Goal: Information Seeking & Learning: Learn about a topic

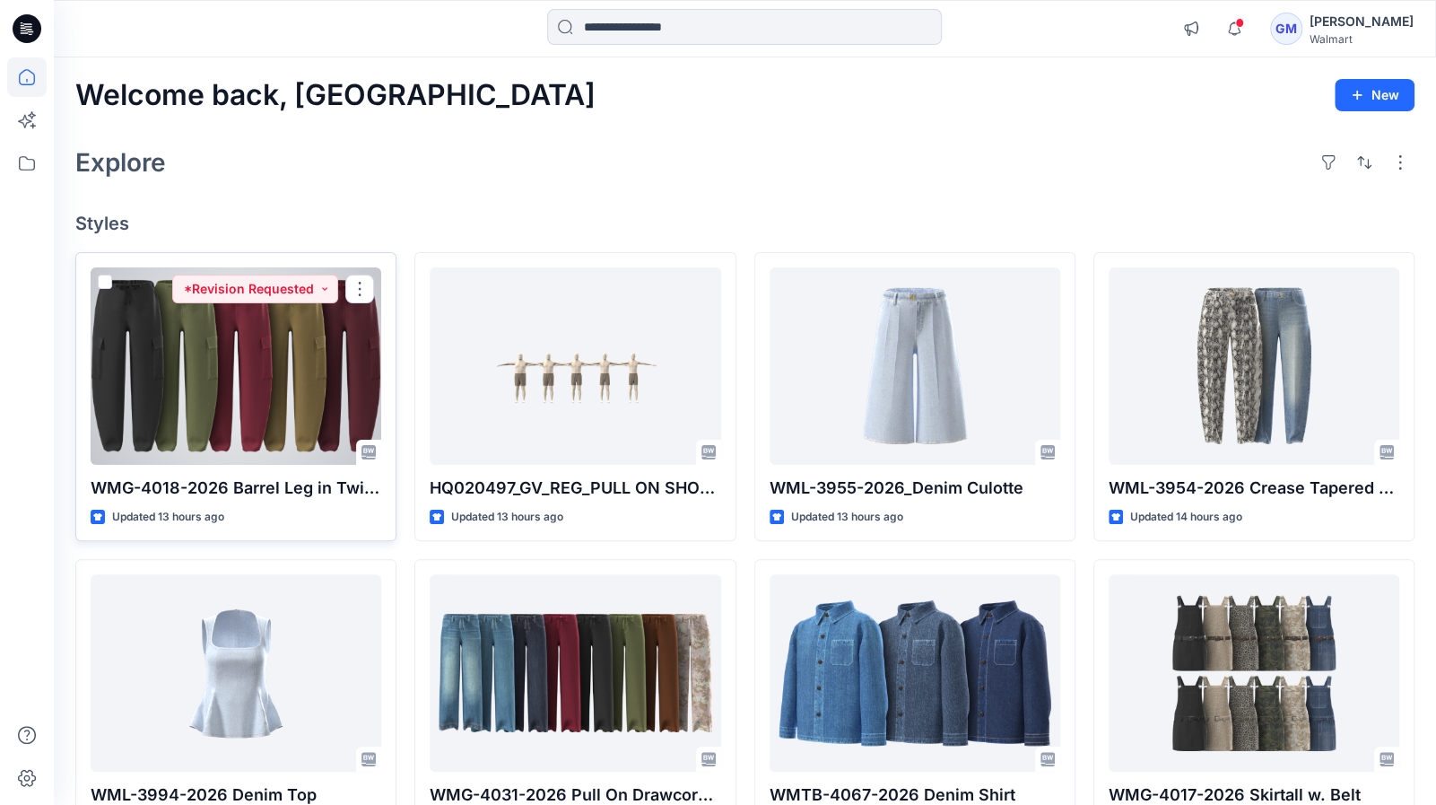
click at [207, 374] on div at bounding box center [236, 365] width 291 height 197
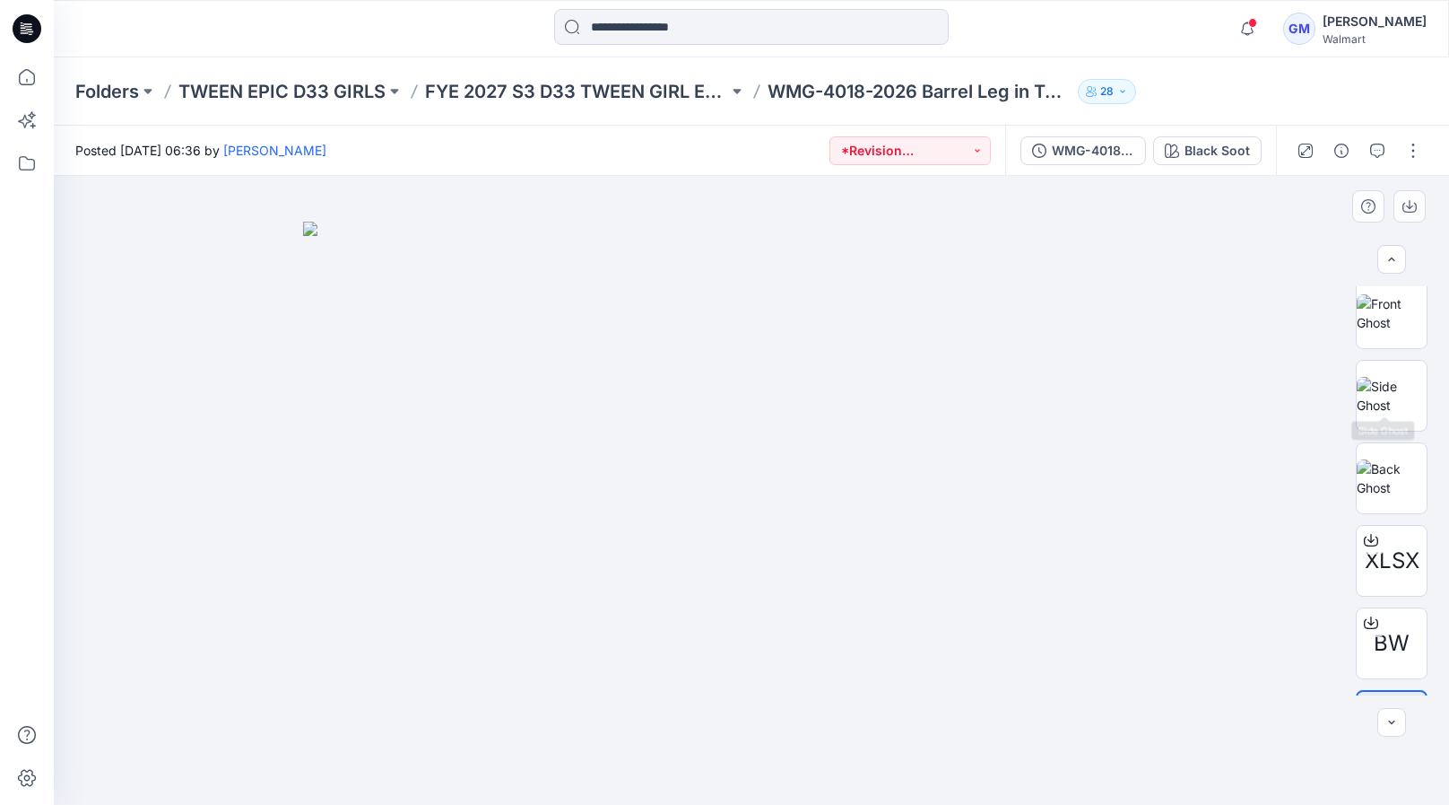
scroll to position [239, 0]
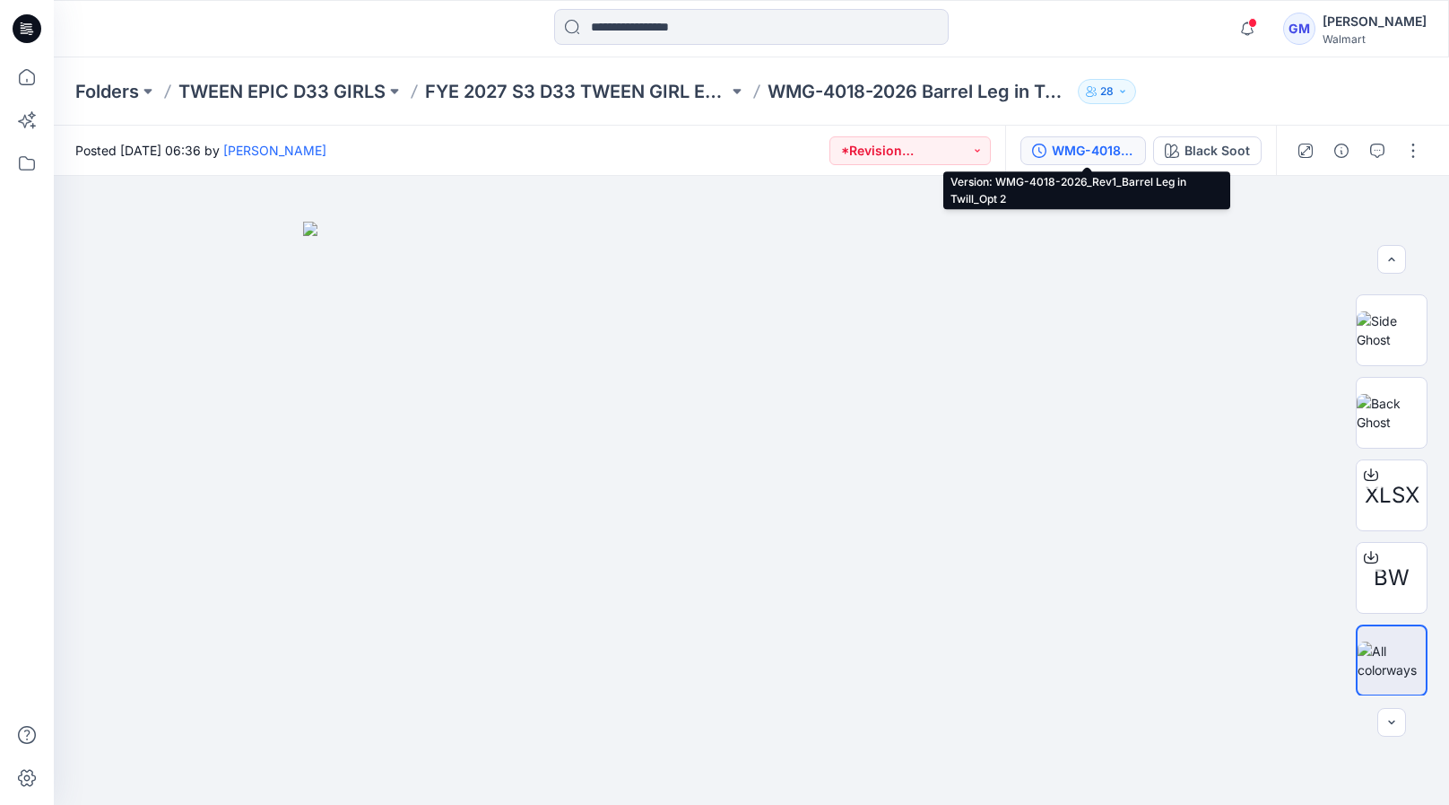
click at [1121, 145] on div "WMG-4018-2026_Rev1_Barrel Leg in Twill_Opt 2" at bounding box center [1093, 151] width 83 height 20
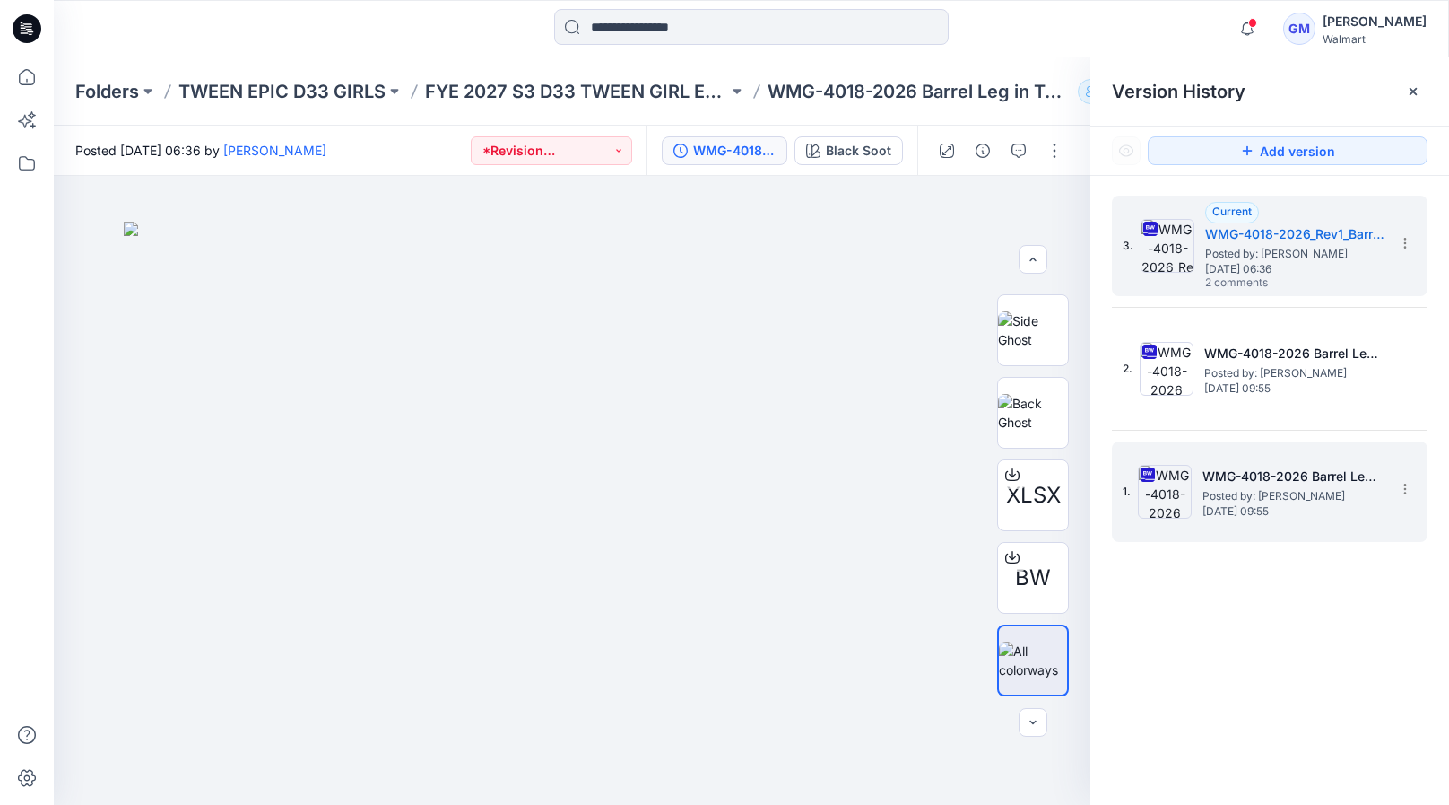
click at [1315, 475] on h5 "WMG-4018-2026 Barrel Leg in Twill_Opt 2_Soft Silver" at bounding box center [1292, 477] width 179 height 22
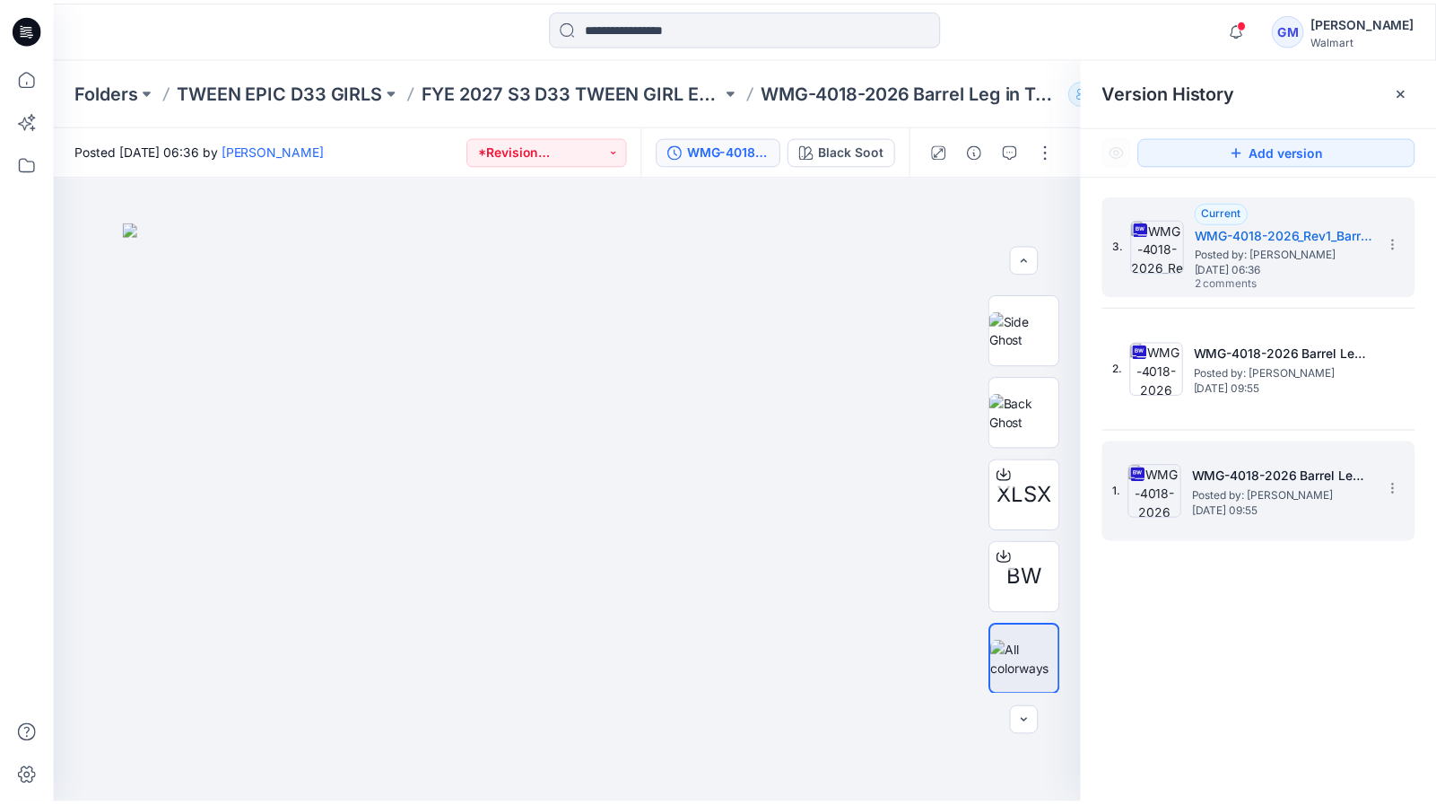
scroll to position [0, 0]
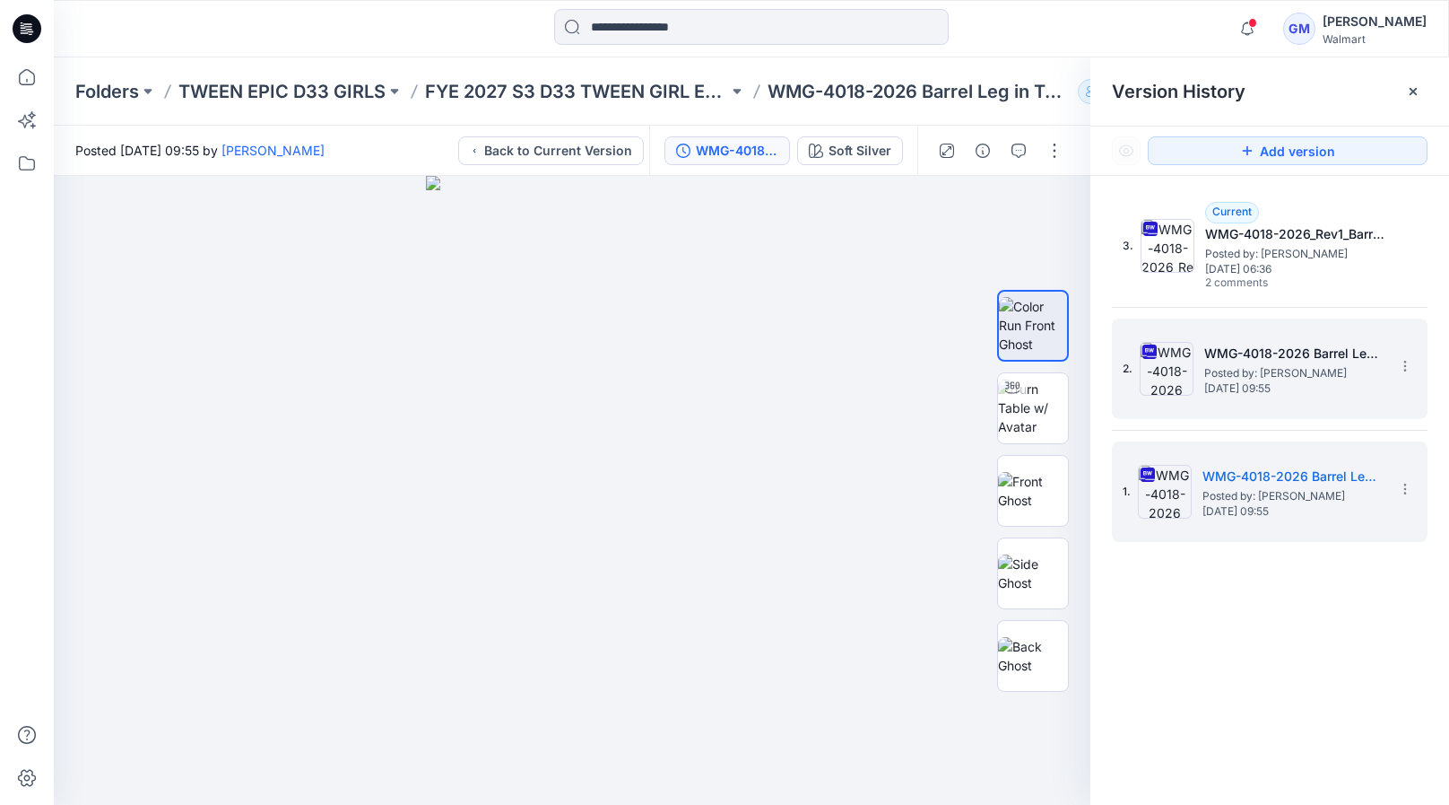
click at [1250, 367] on span "Posted by: [PERSON_NAME]" at bounding box center [1294, 373] width 179 height 18
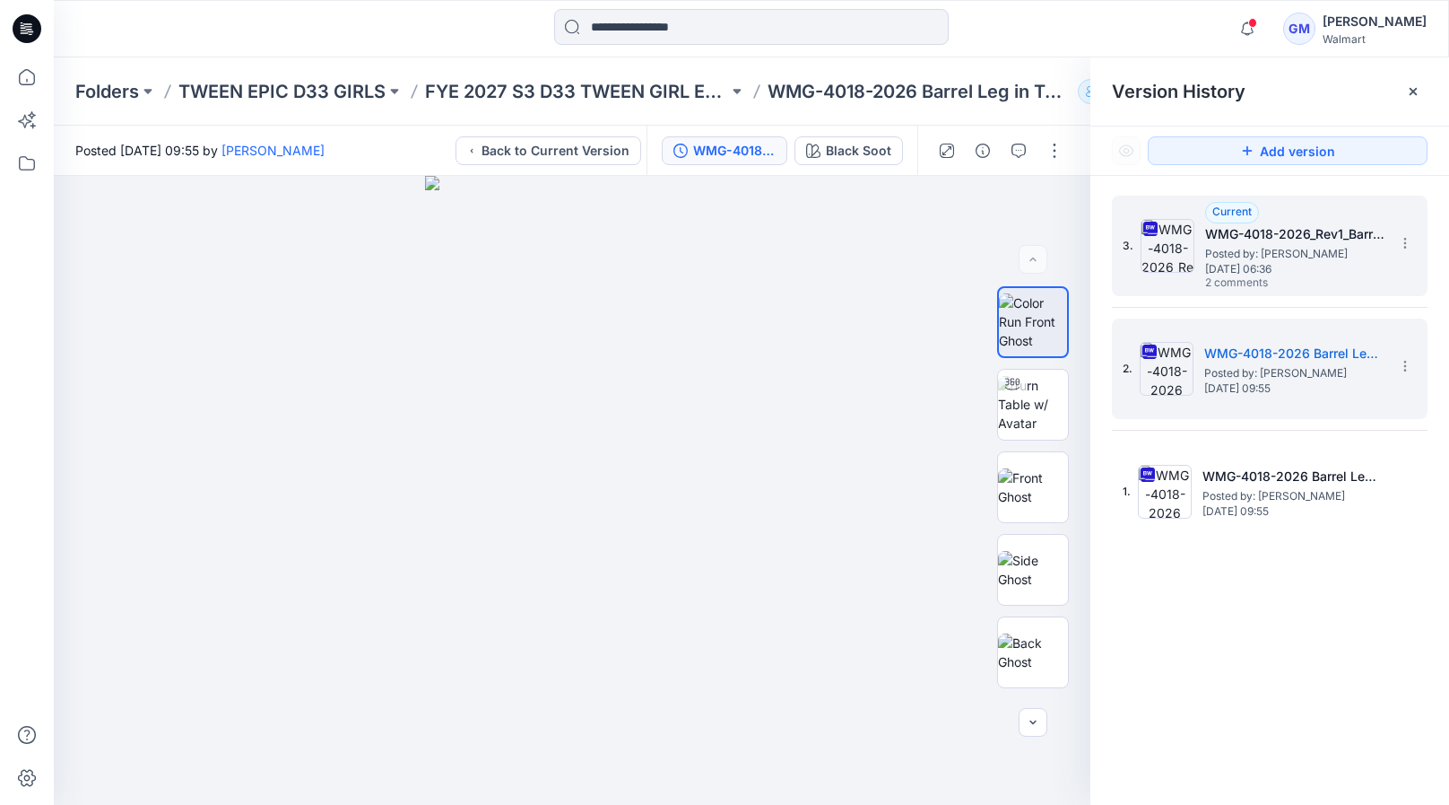
click at [1252, 247] on span "Posted by: [PERSON_NAME]" at bounding box center [1294, 254] width 179 height 18
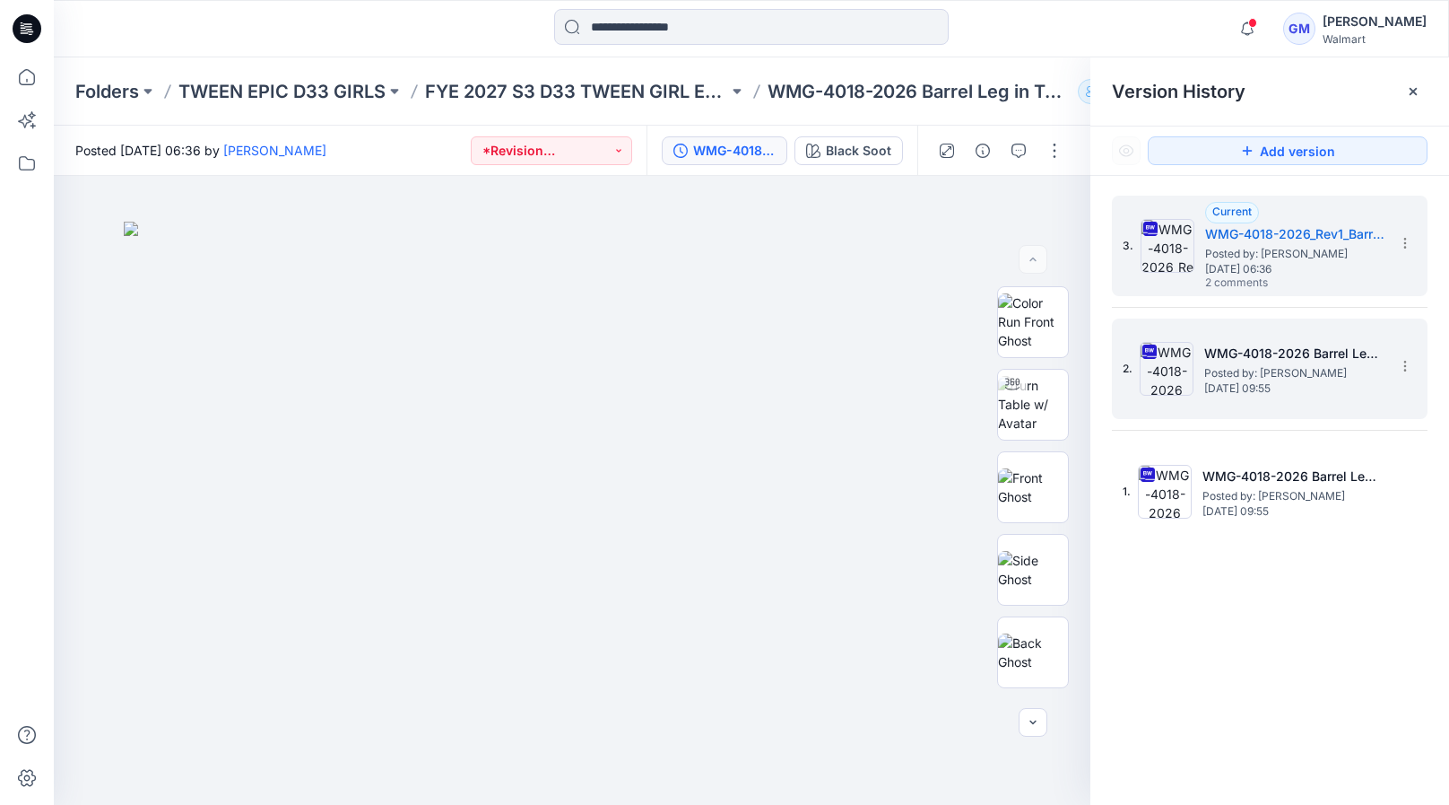
click at [1314, 352] on h5 "WMG-4018-2026 Barrel Leg in Twill_Opt 2_Full Colorway" at bounding box center [1294, 354] width 179 height 22
click at [1277, 238] on h5 "WMG-4018-2026_Rev1_Barrel Leg in Twill_Opt 2" at bounding box center [1294, 234] width 179 height 22
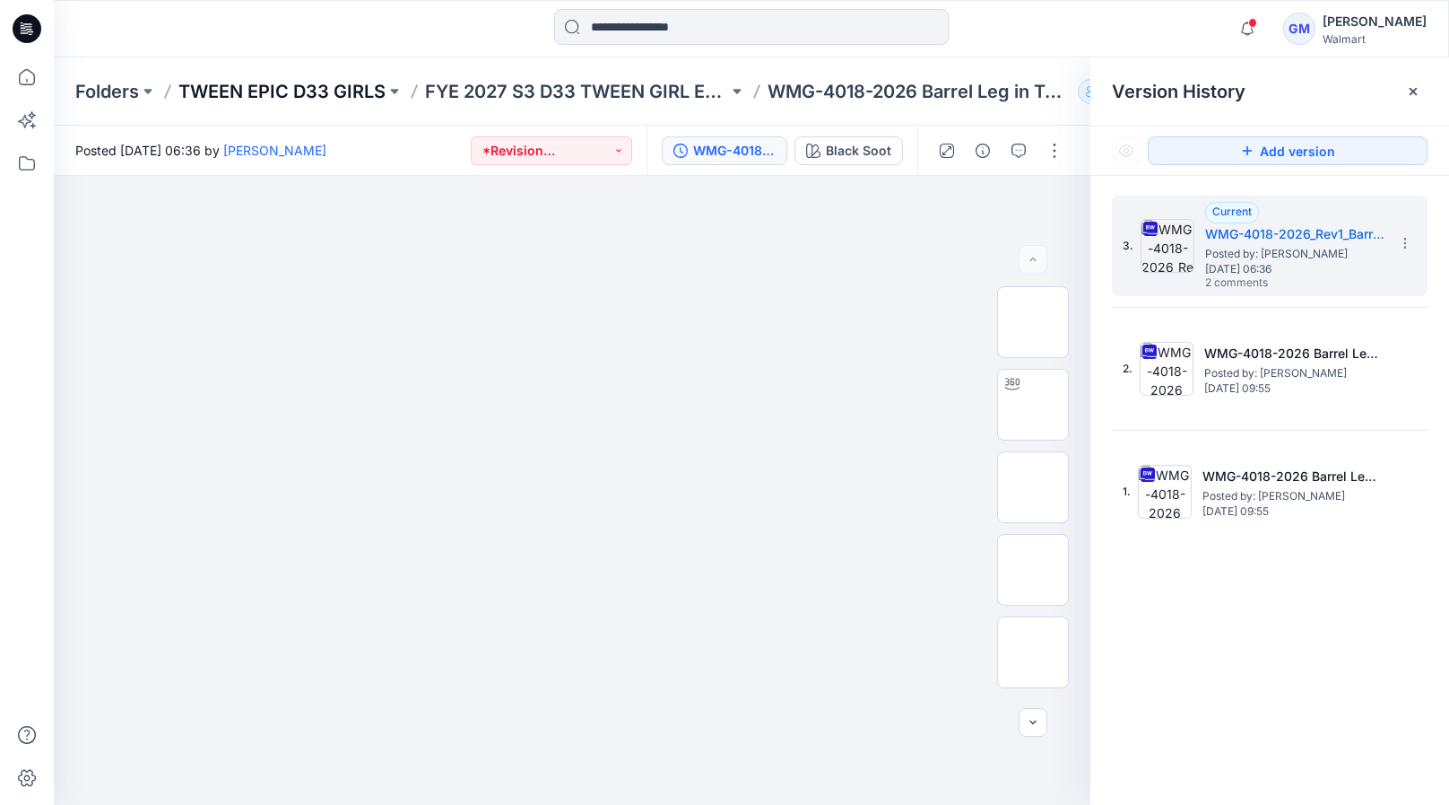
click at [294, 82] on p "TWEEN EPIC D33 GIRLS" at bounding box center [281, 91] width 207 height 25
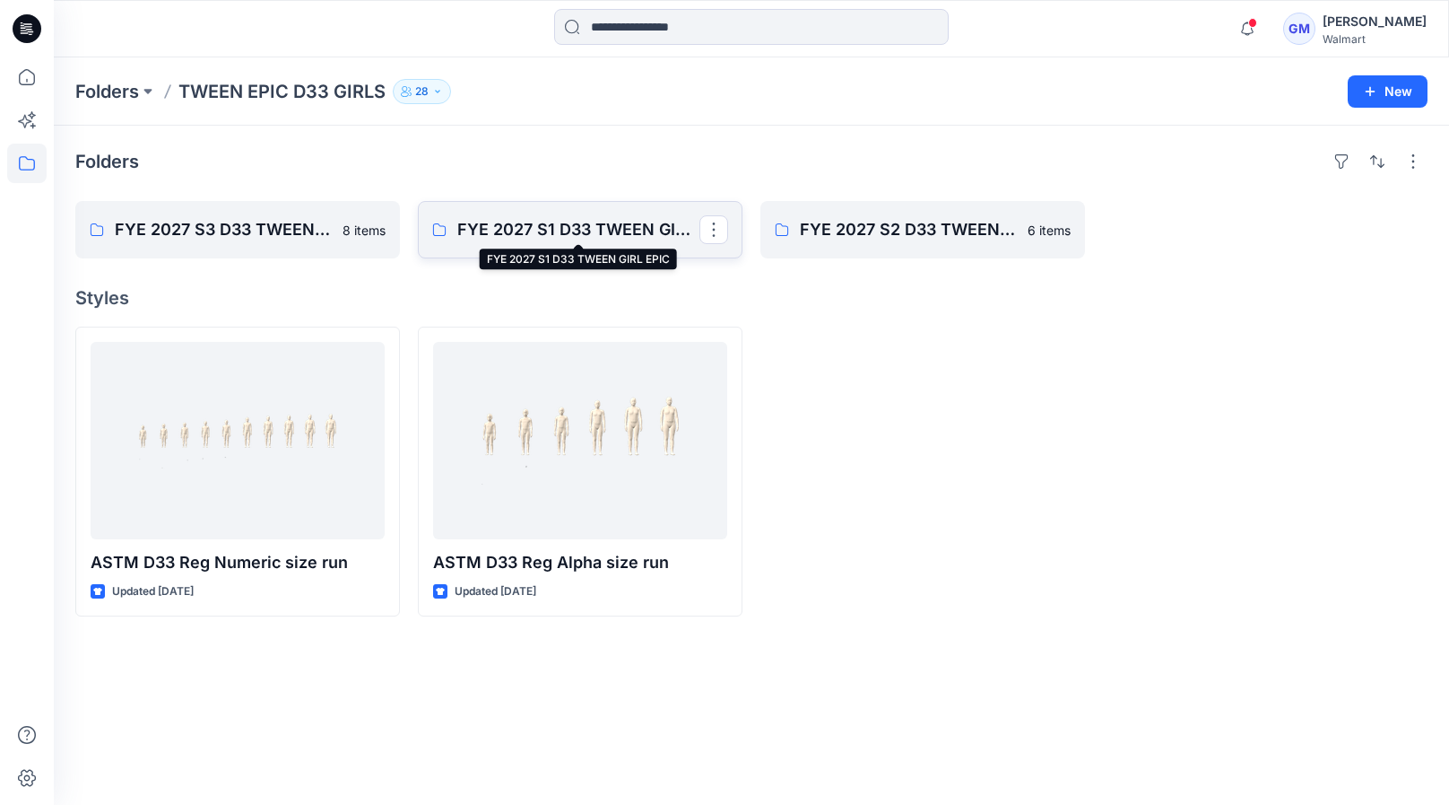
click at [581, 226] on p "FYE 2027 S1 D33 TWEEN GIRL EPIC" at bounding box center [578, 229] width 242 height 25
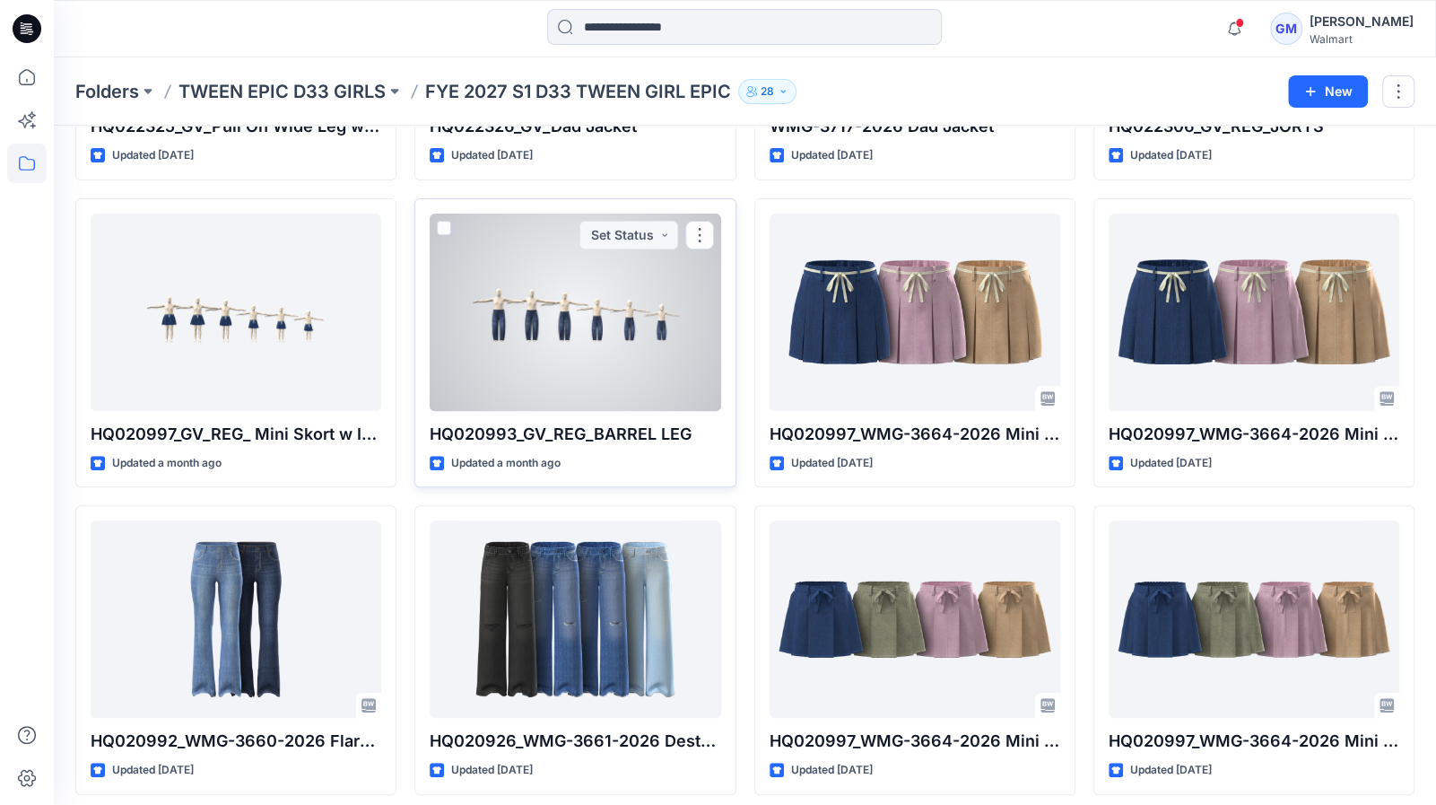
scroll to position [318, 0]
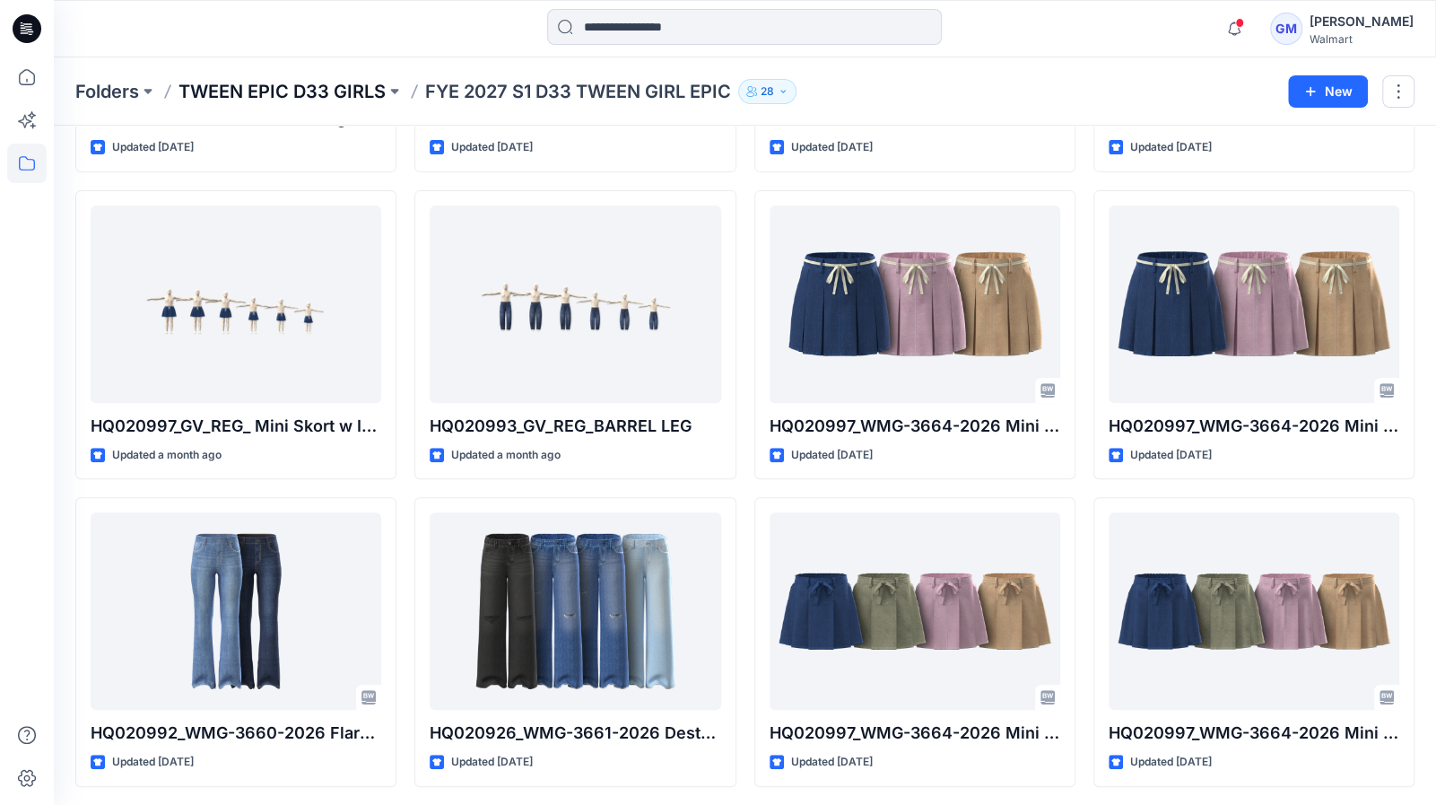
click at [271, 94] on p "TWEEN EPIC D33 GIRLS" at bounding box center [281, 91] width 207 height 25
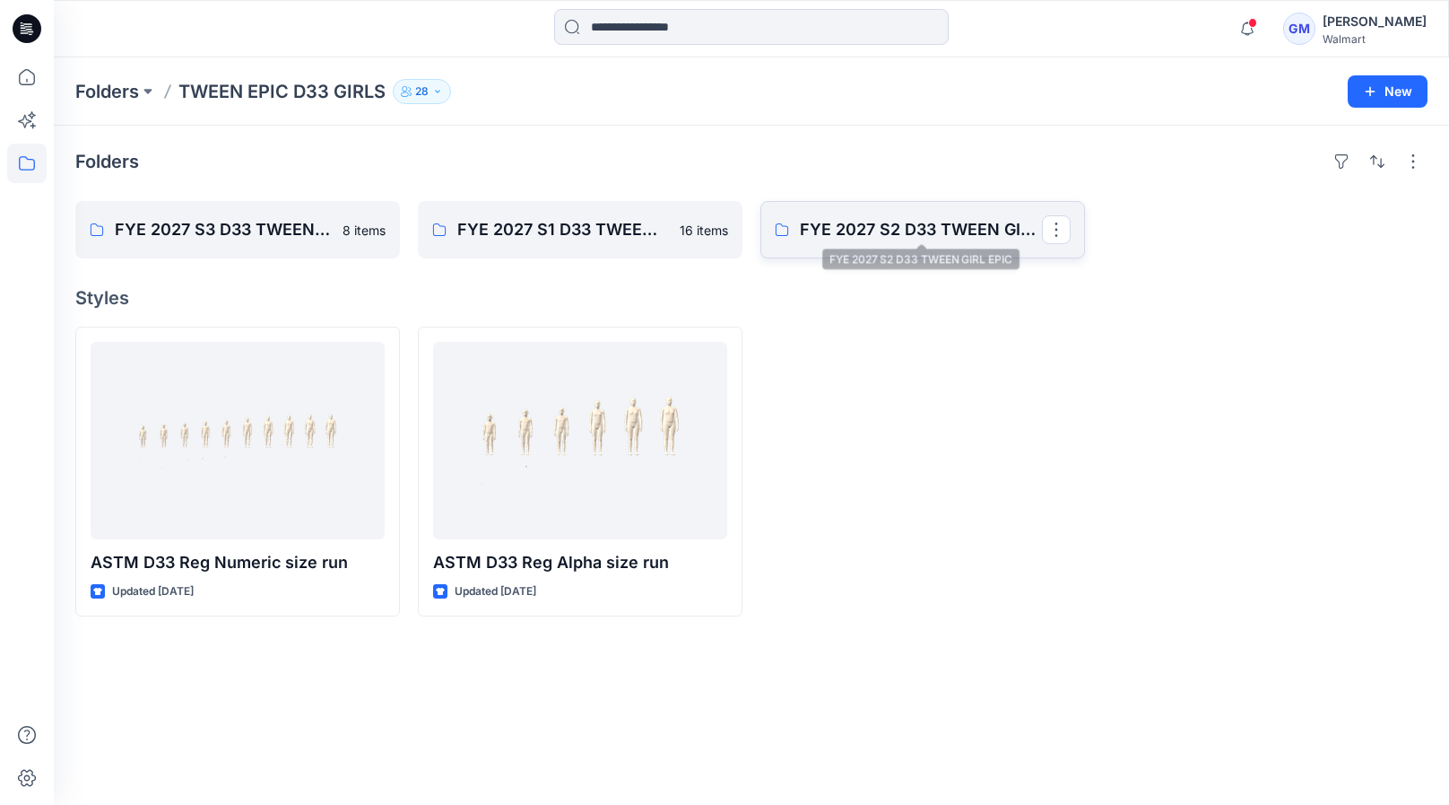
click at [881, 223] on p "FYE 2027 S2 D33 TWEEN GIRL EPIC" at bounding box center [921, 229] width 242 height 25
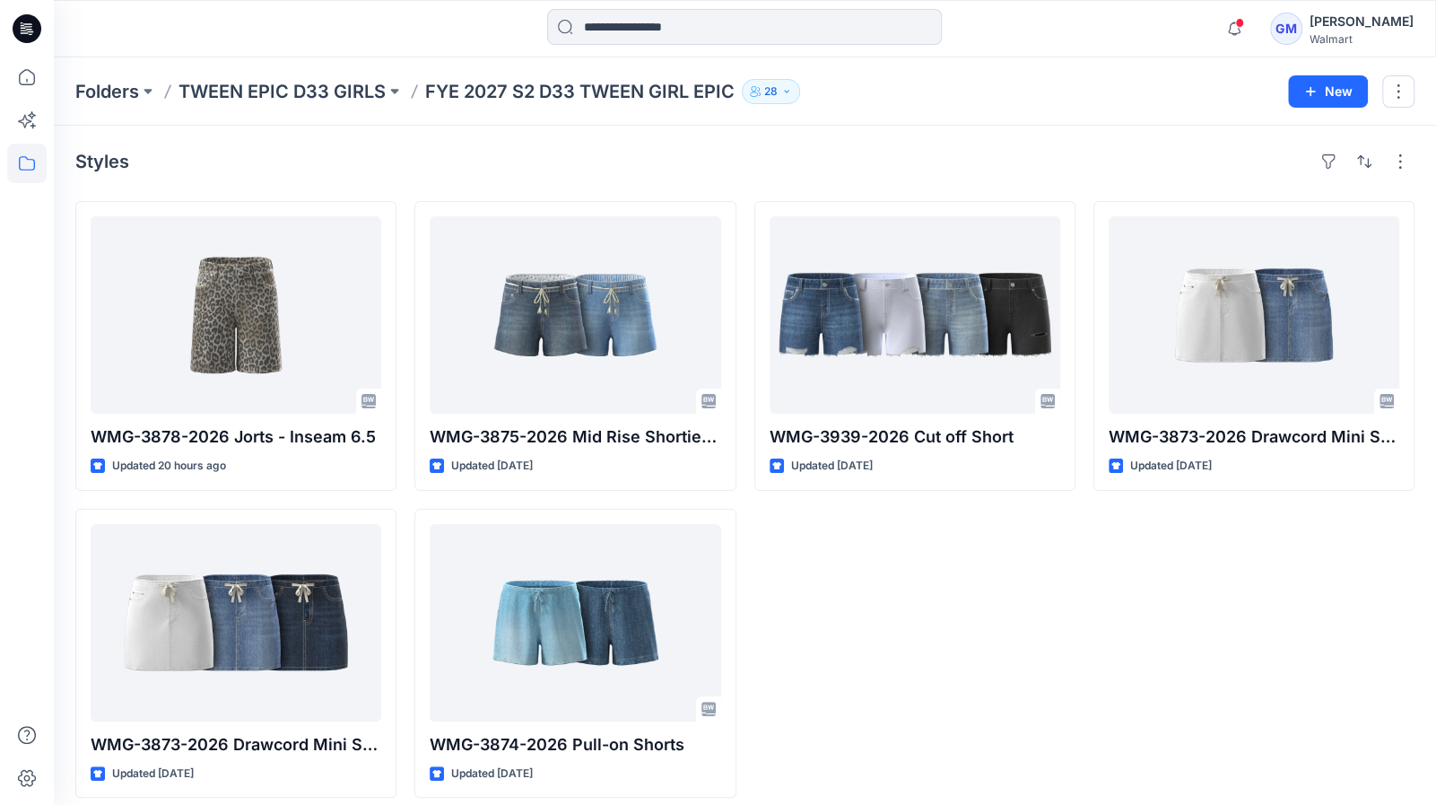
click at [293, 85] on p "TWEEN EPIC D33 GIRLS" at bounding box center [281, 91] width 207 height 25
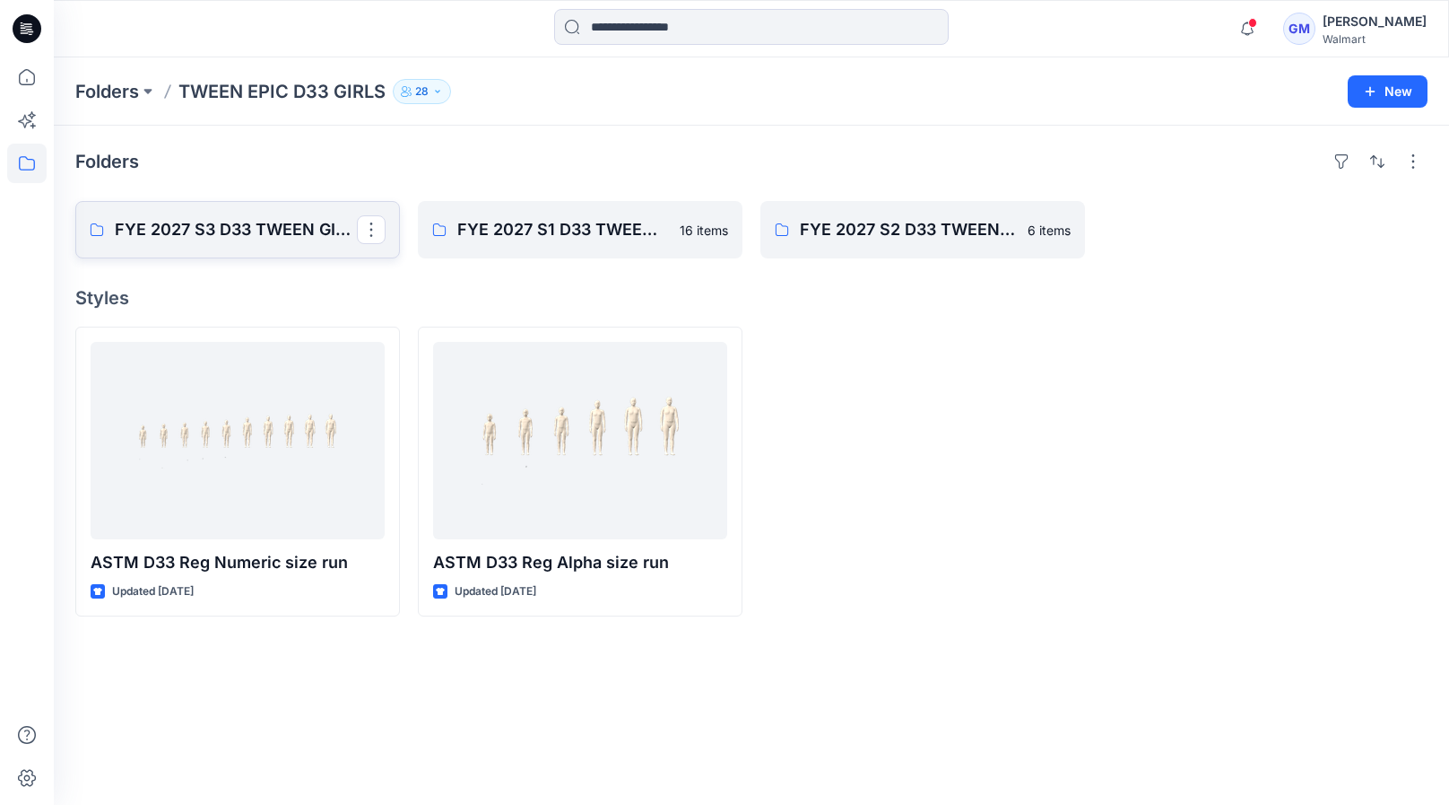
click at [295, 232] on p "FYE 2027 S3 D33 TWEEN GIRL EPIC" at bounding box center [236, 229] width 242 height 25
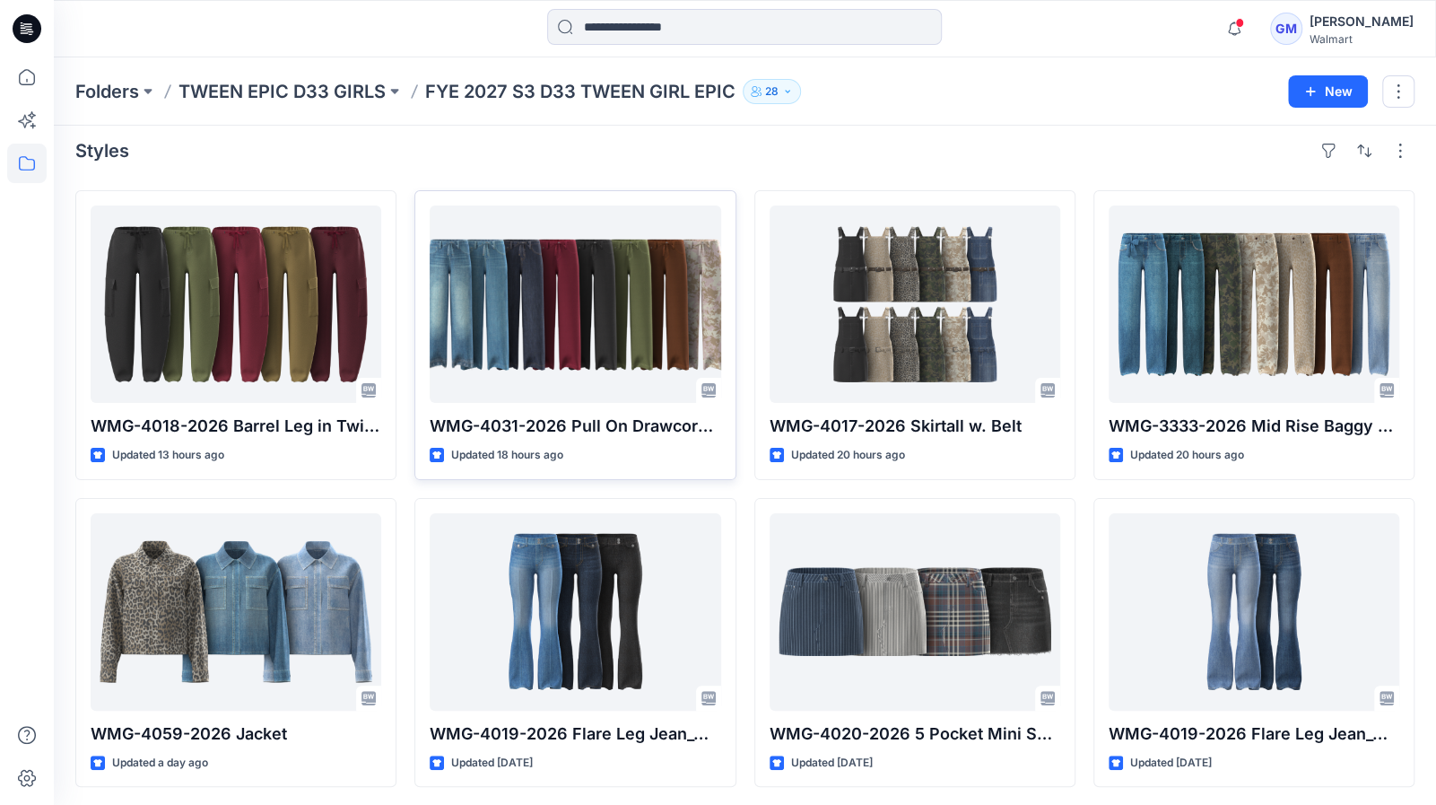
scroll to position [13, 0]
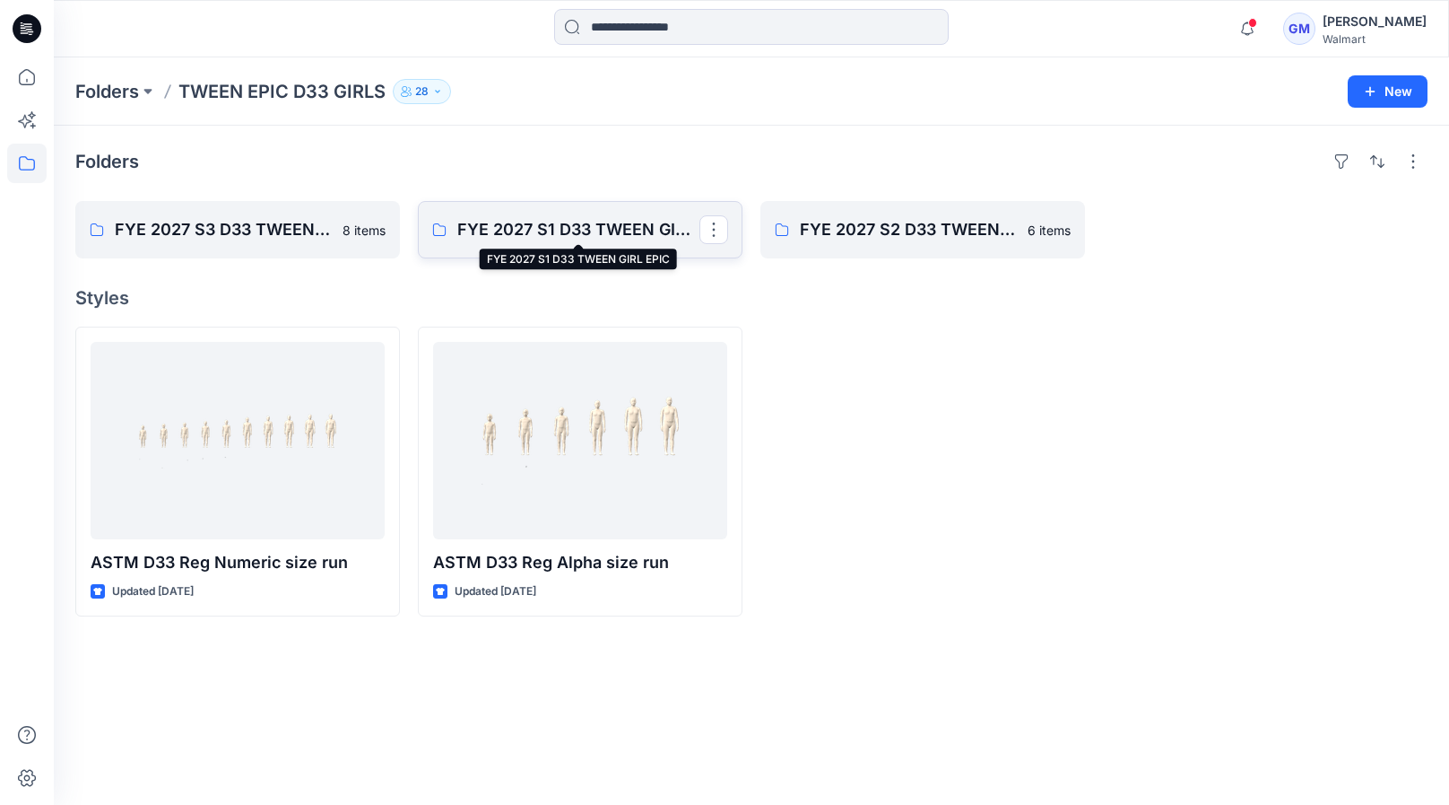
click at [646, 228] on p "FYE 2027 S1 D33 TWEEN GIRL EPIC" at bounding box center [578, 229] width 242 height 25
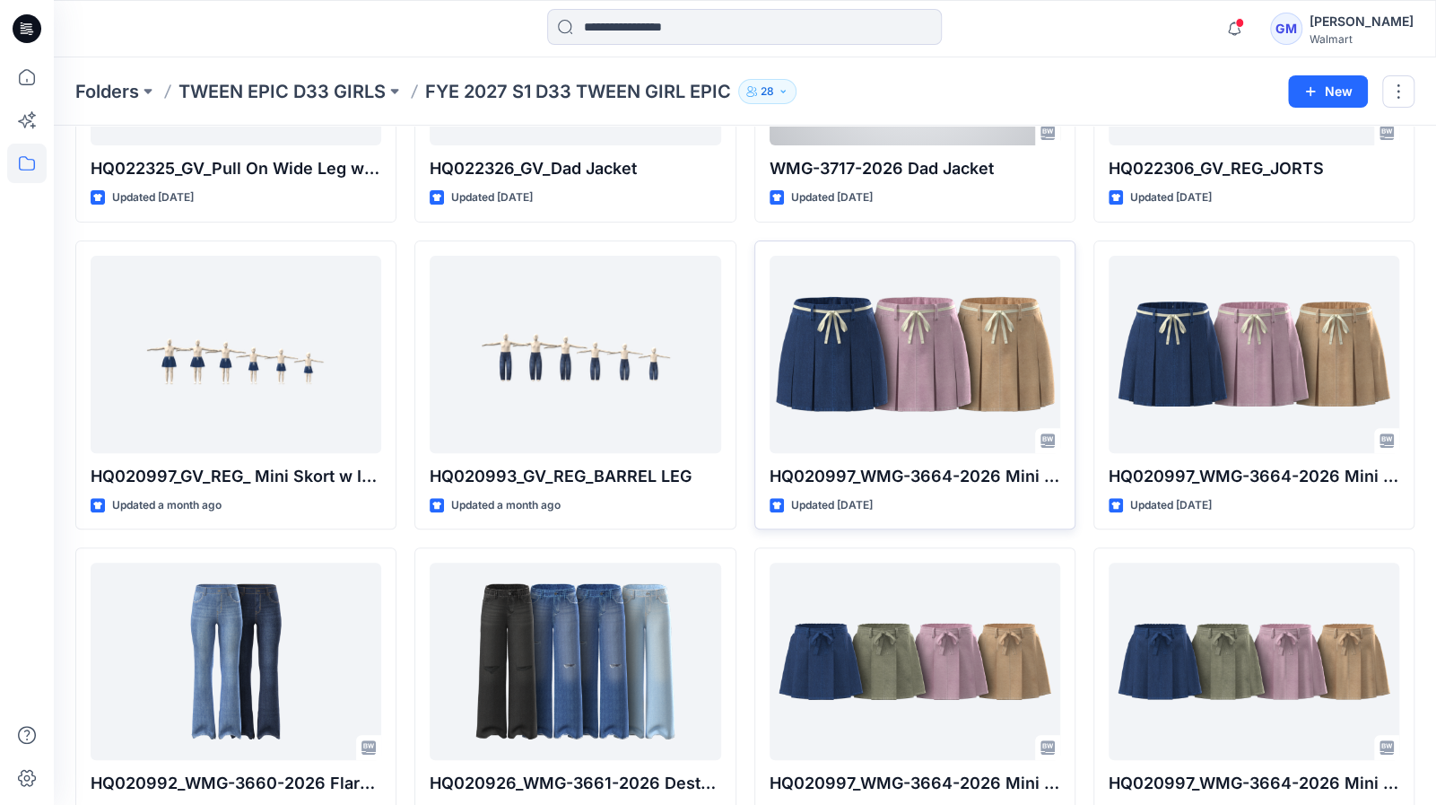
scroll to position [318, 0]
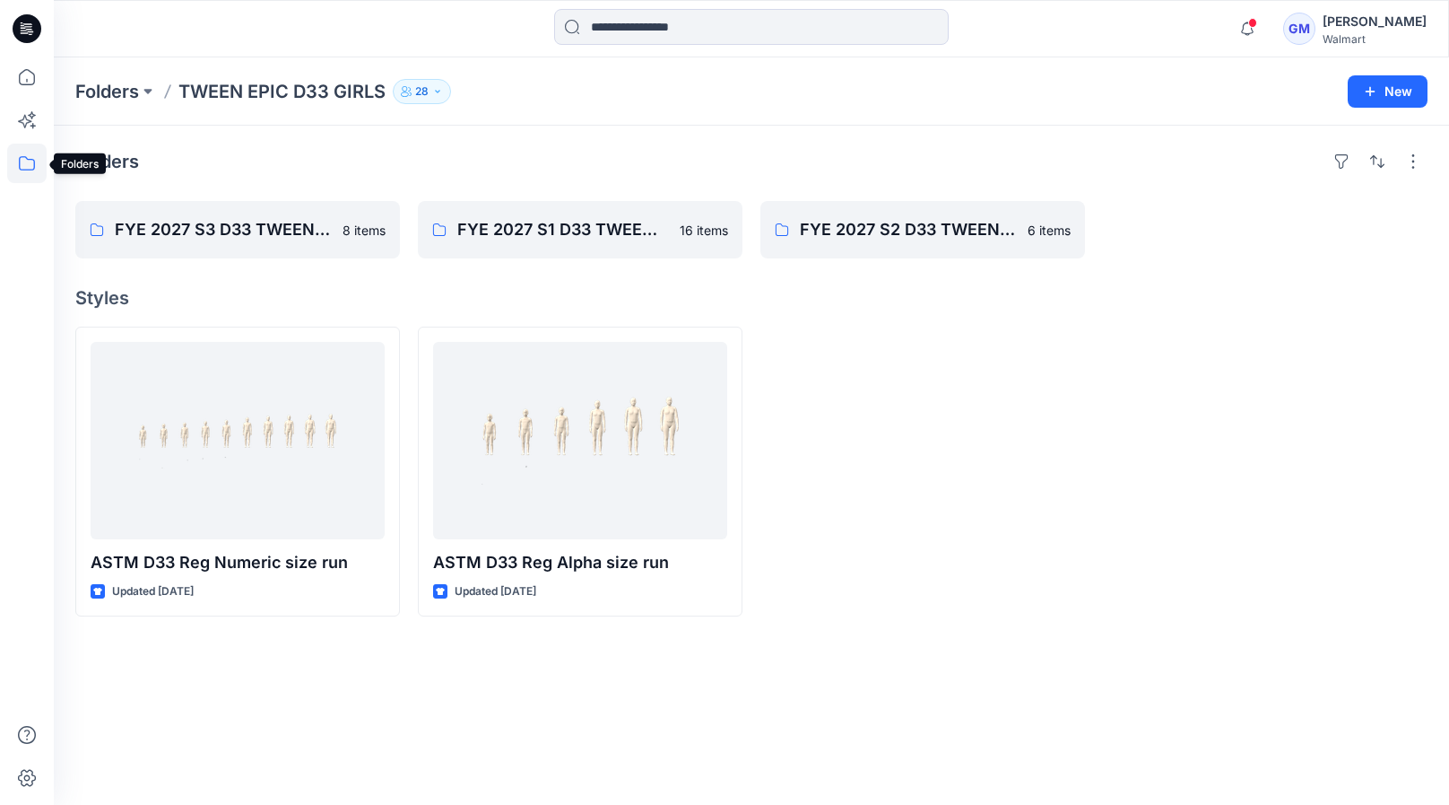
click at [25, 161] on icon at bounding box center [26, 163] width 39 height 39
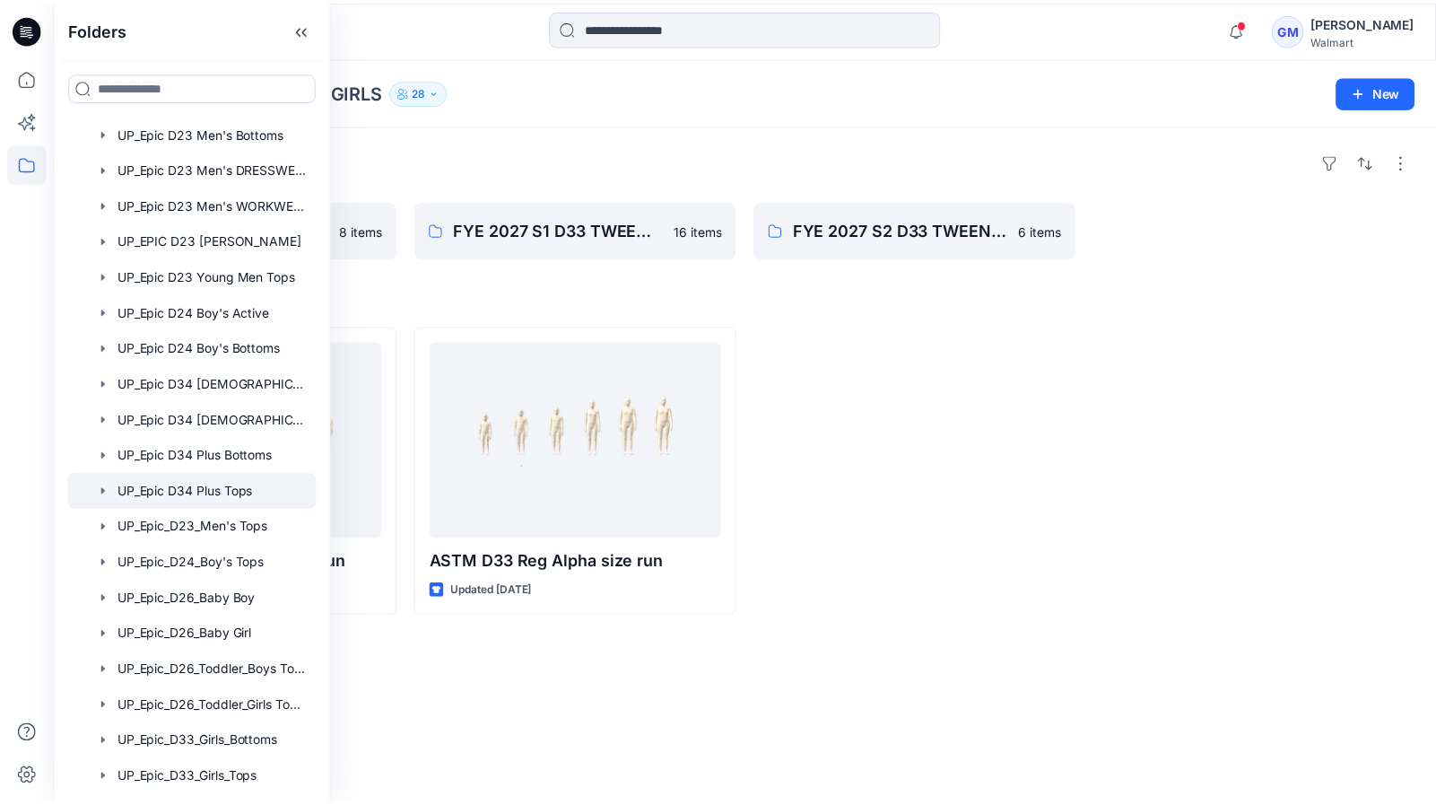
scroll to position [1146, 0]
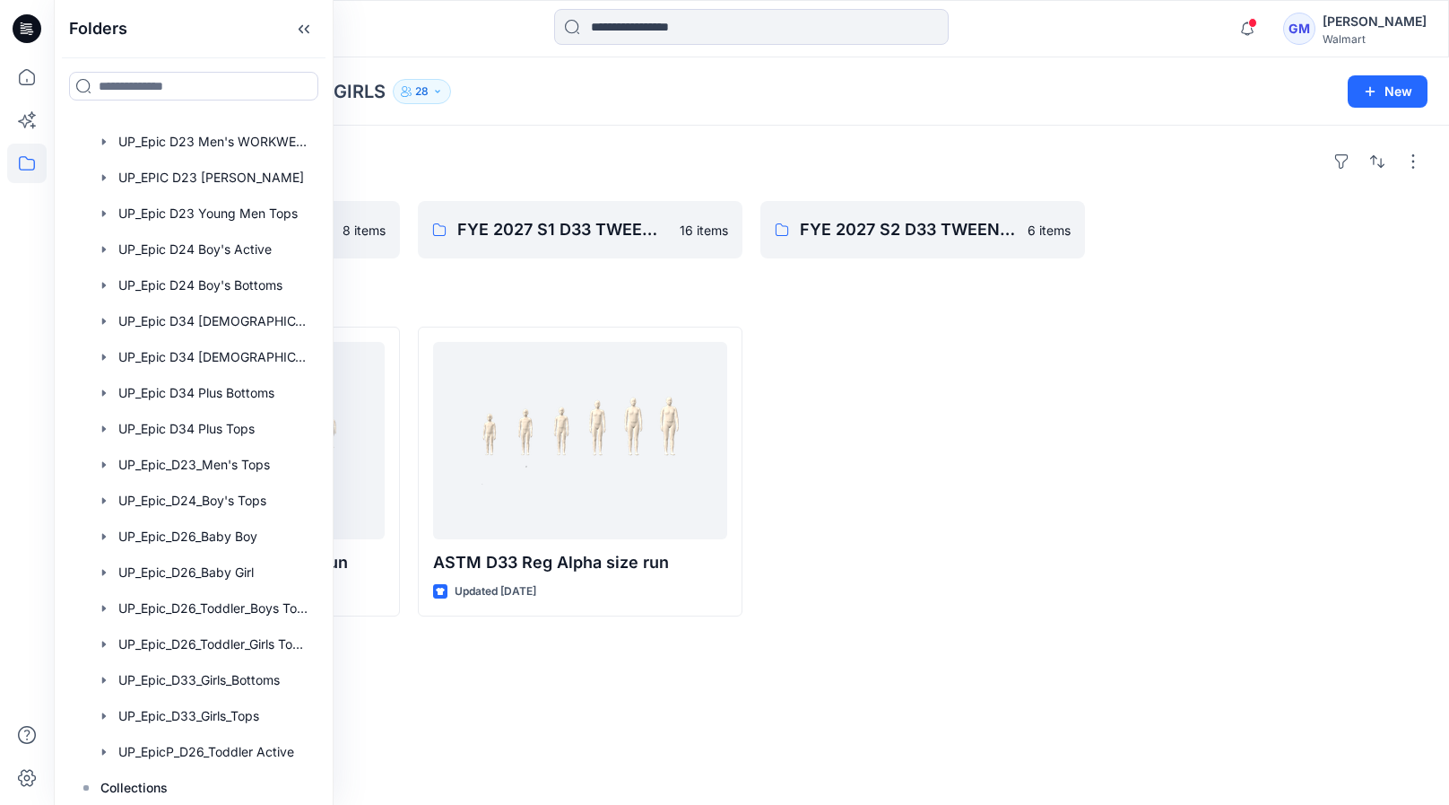
click at [1267, 413] on div at bounding box center [1265, 471] width 325 height 290
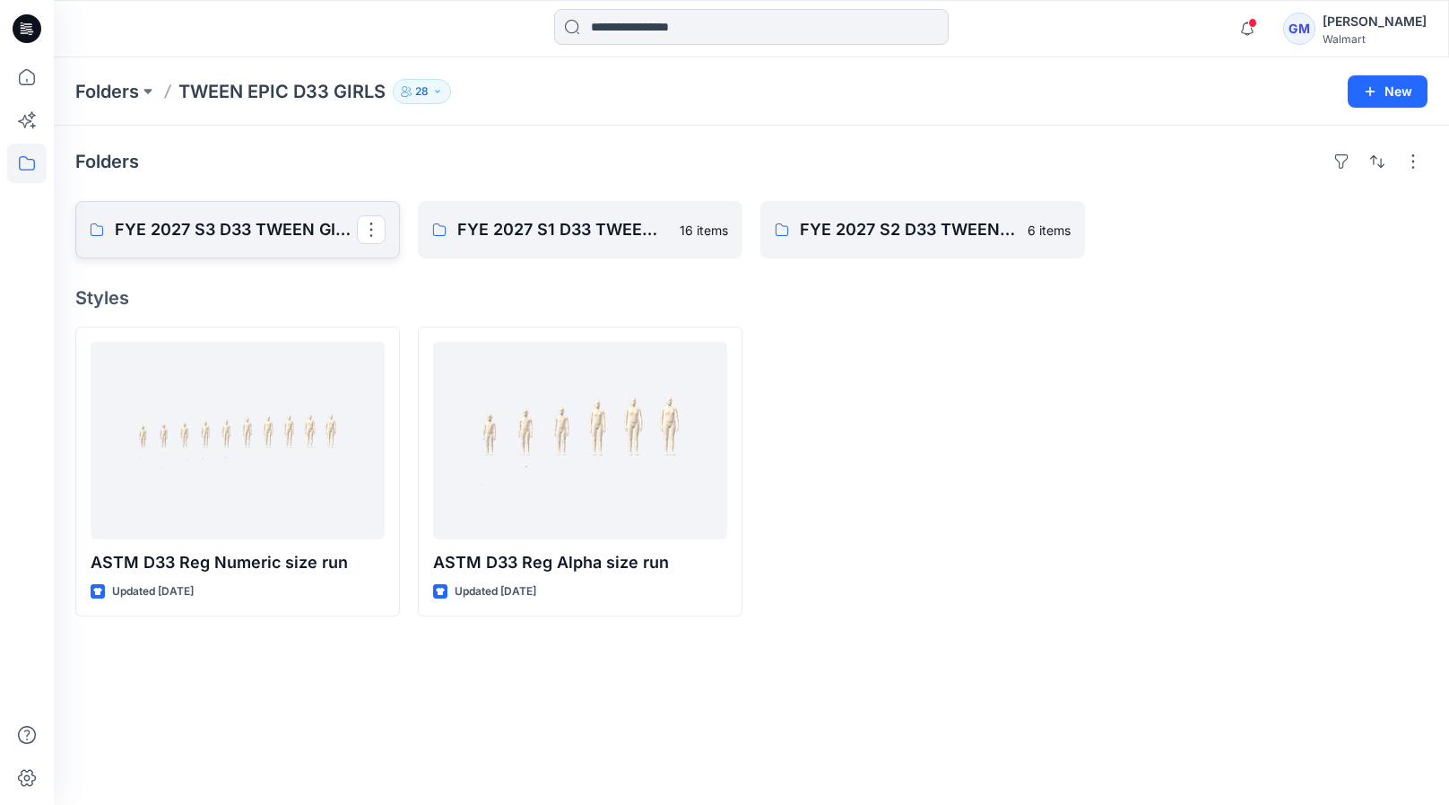
click at [285, 213] on link "FYE 2027 S3 D33 TWEEN GIRL EPIC" at bounding box center [237, 229] width 325 height 57
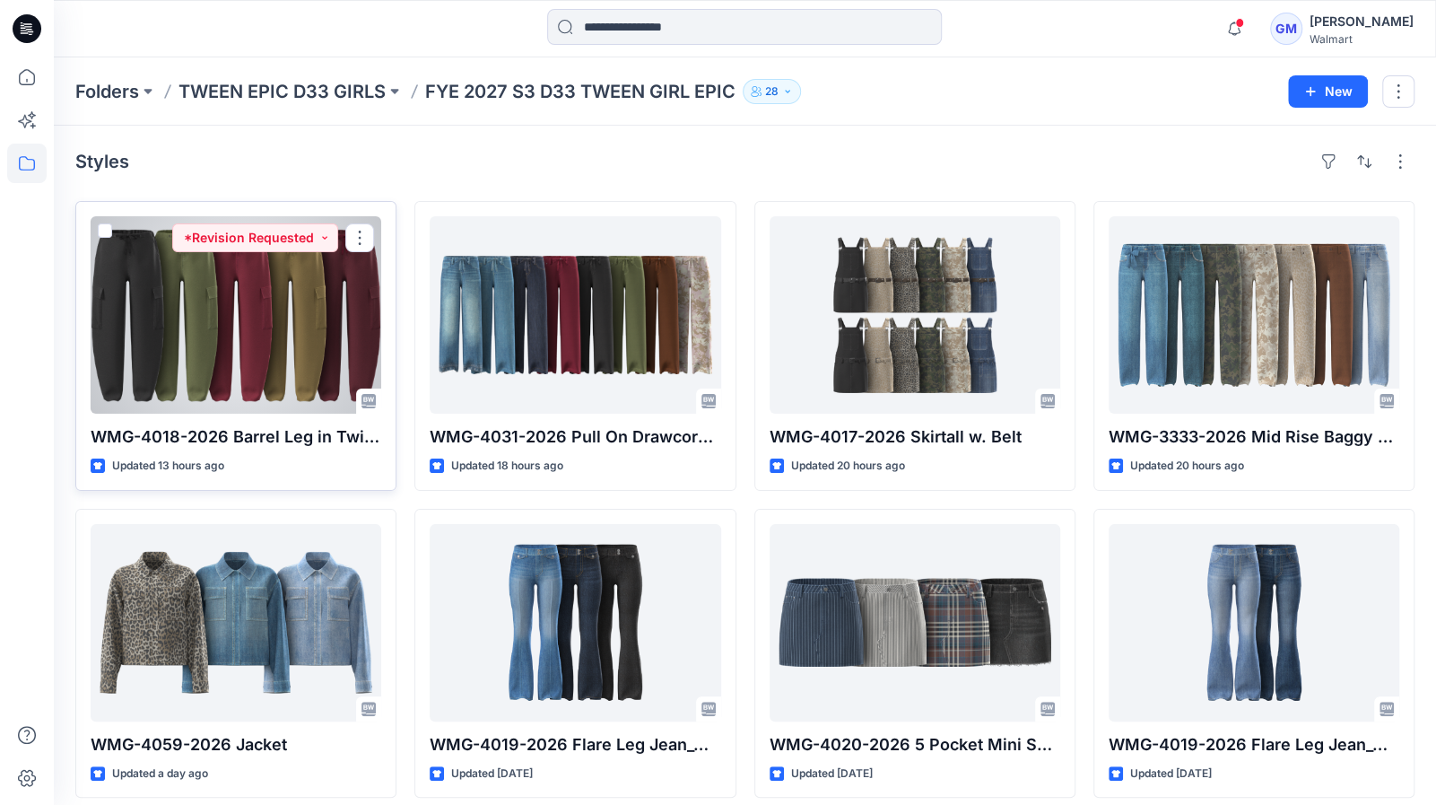
click at [230, 309] on div at bounding box center [236, 314] width 291 height 197
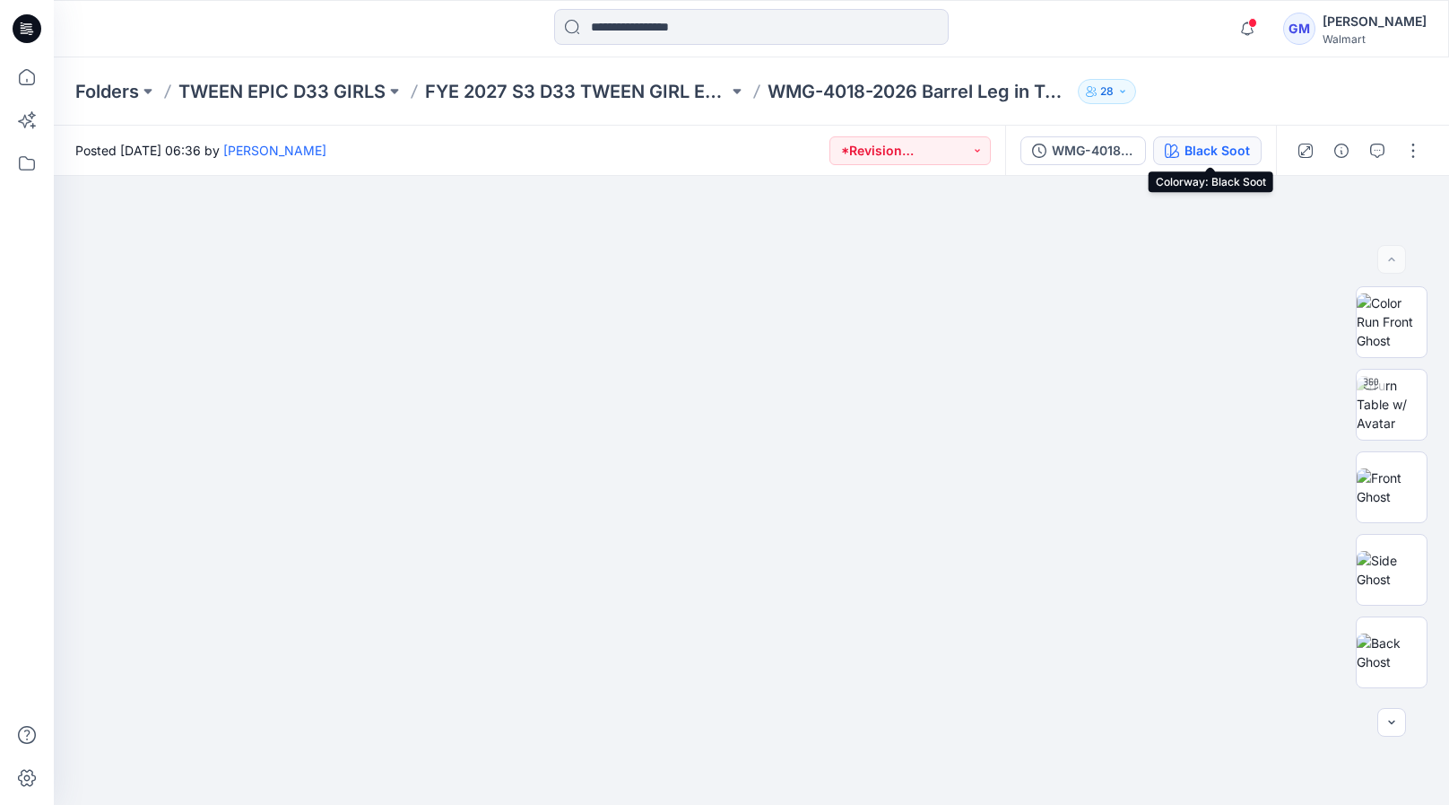
click at [1205, 148] on div "Black Soot" at bounding box center [1217, 151] width 65 height 20
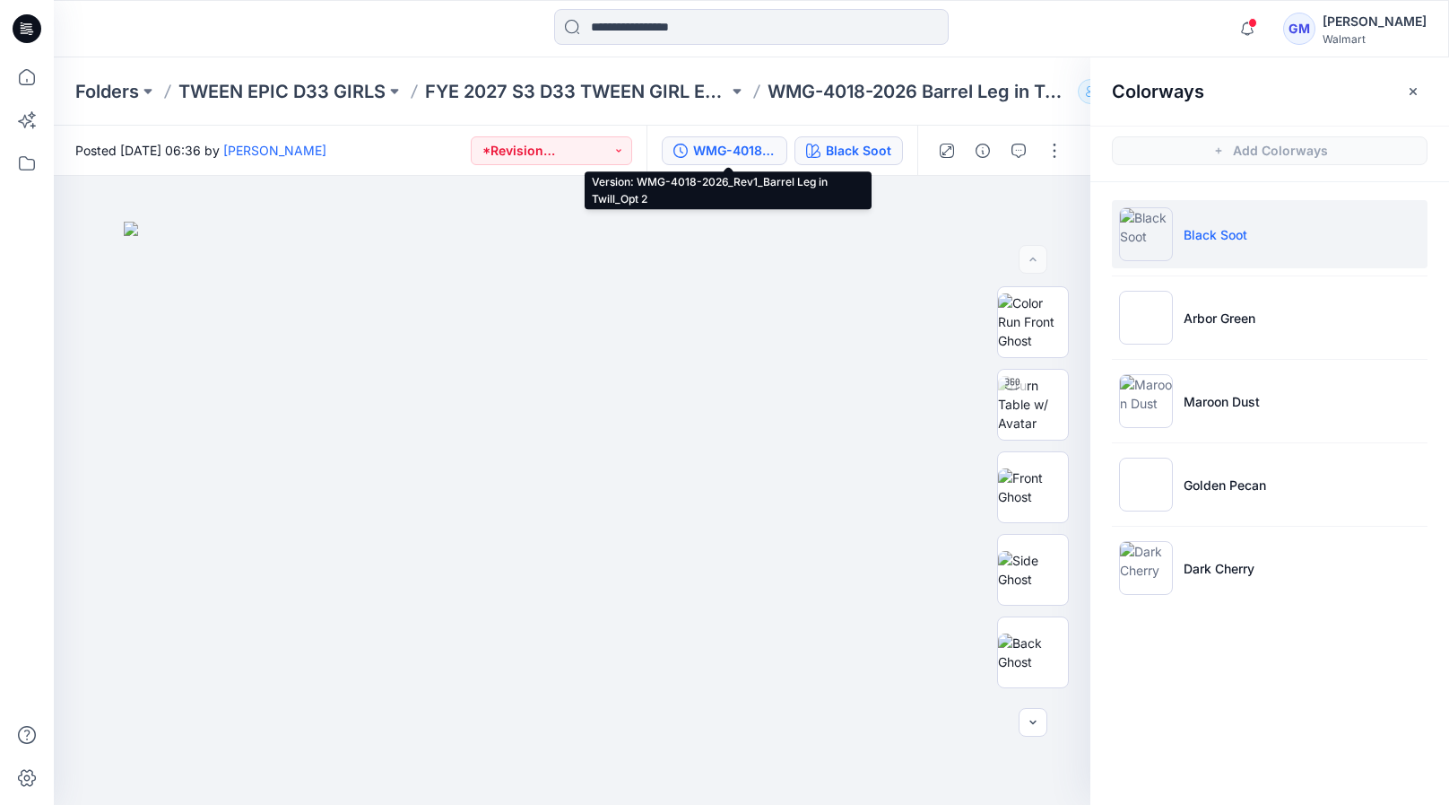
click at [757, 137] on button "WMG-4018-2026_Rev1_Barrel Leg in Twill_Opt 2" at bounding box center [725, 150] width 126 height 29
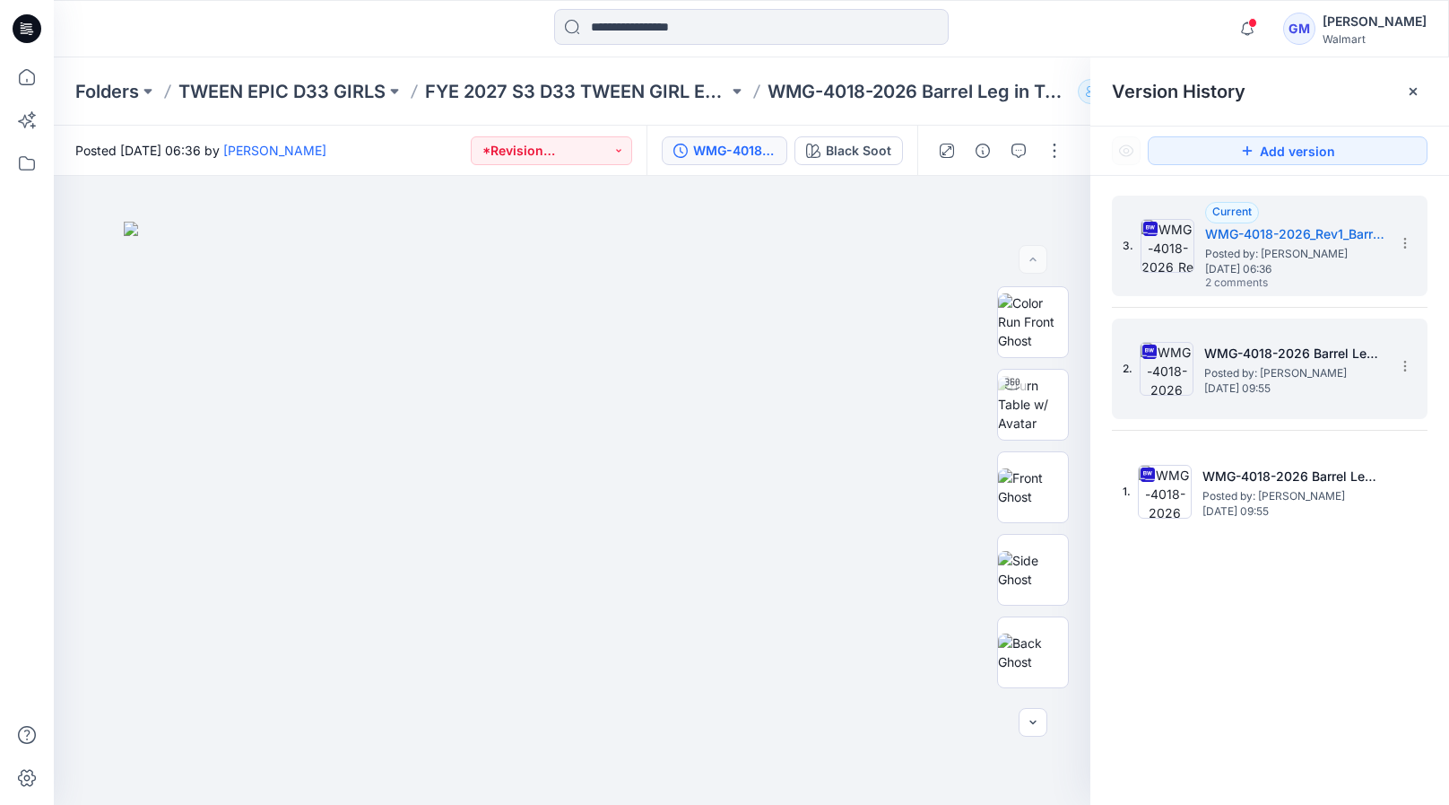
click at [1314, 364] on span "Posted by: [PERSON_NAME]" at bounding box center [1294, 373] width 179 height 18
click at [1308, 248] on span "Posted by: [PERSON_NAME]" at bounding box center [1294, 254] width 179 height 18
click at [1281, 364] on span "Posted by: [PERSON_NAME]" at bounding box center [1294, 373] width 179 height 18
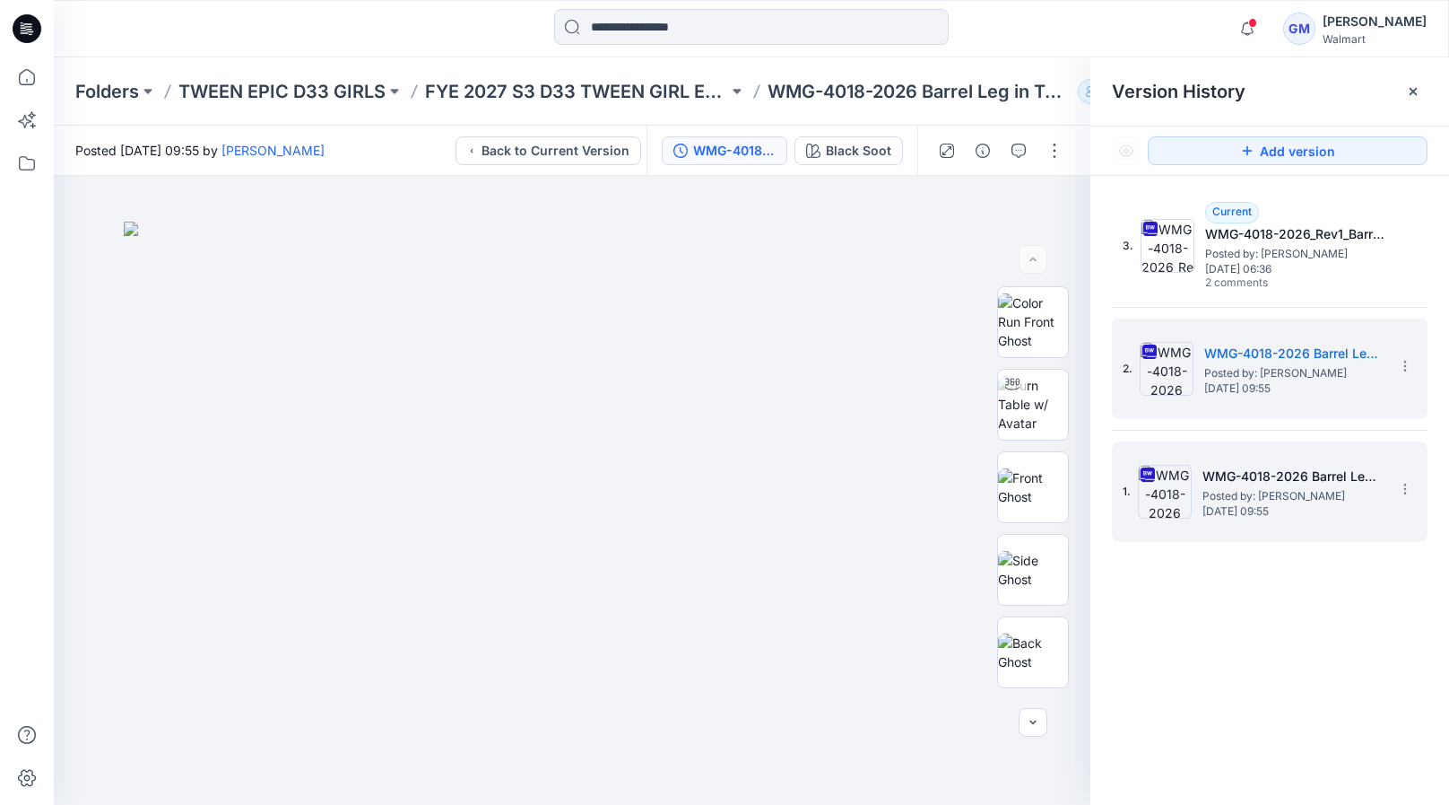
click at [1260, 489] on span "Posted by: [PERSON_NAME]" at bounding box center [1292, 496] width 179 height 18
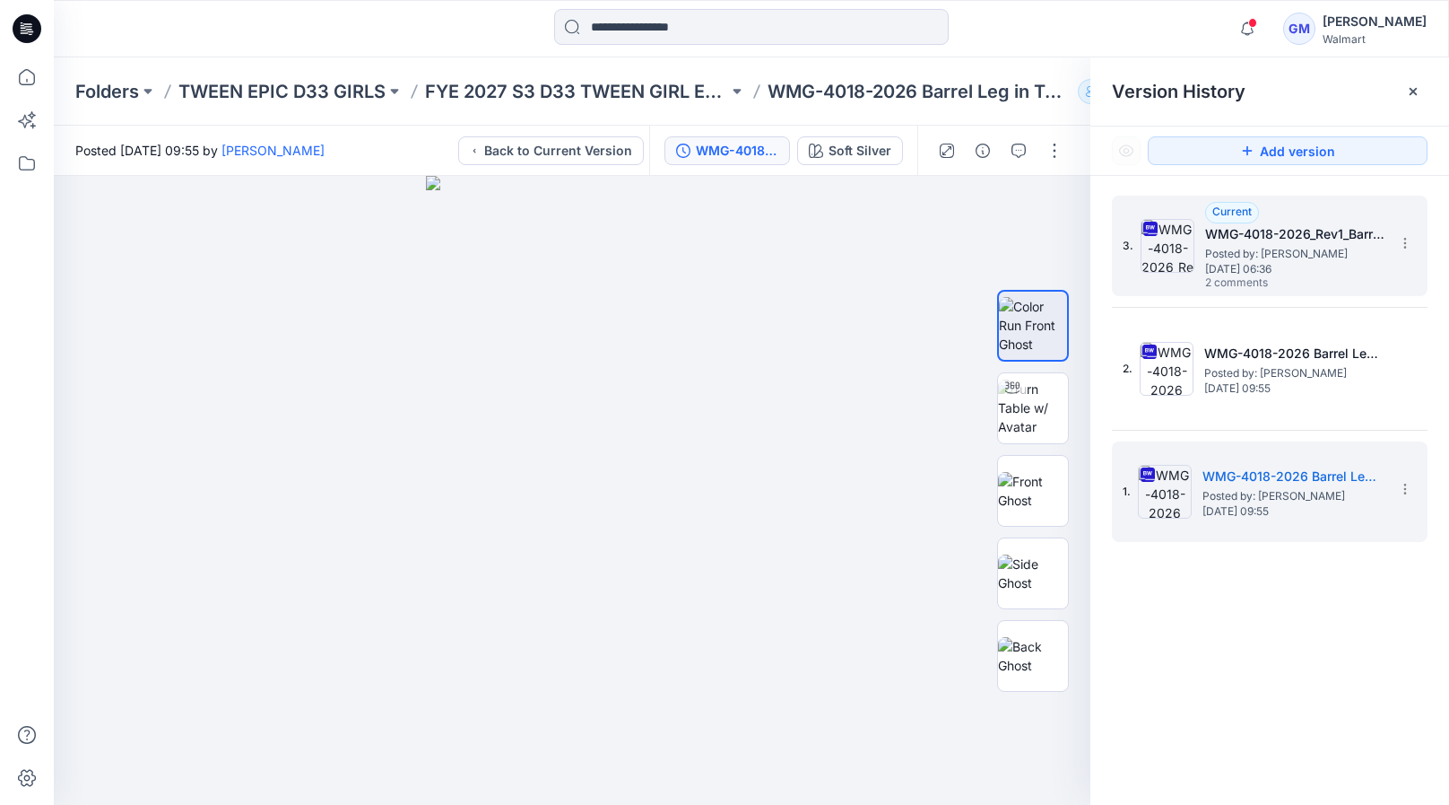
click at [1262, 232] on h5 "WMG-4018-2026_Rev1_Barrel Leg in Twill_Opt 2" at bounding box center [1294, 234] width 179 height 22
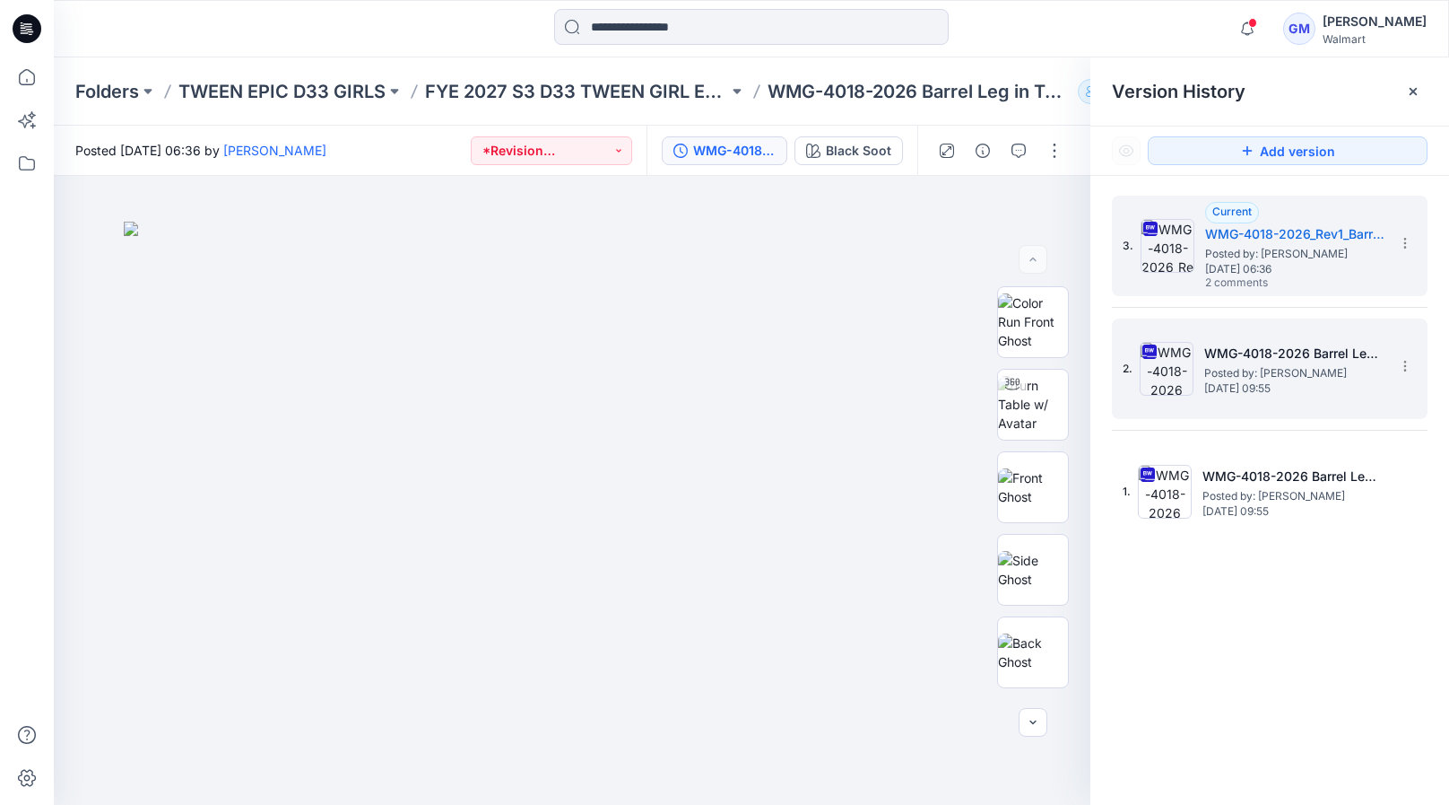
click at [1247, 364] on span "Posted by: [PERSON_NAME]" at bounding box center [1294, 373] width 179 height 18
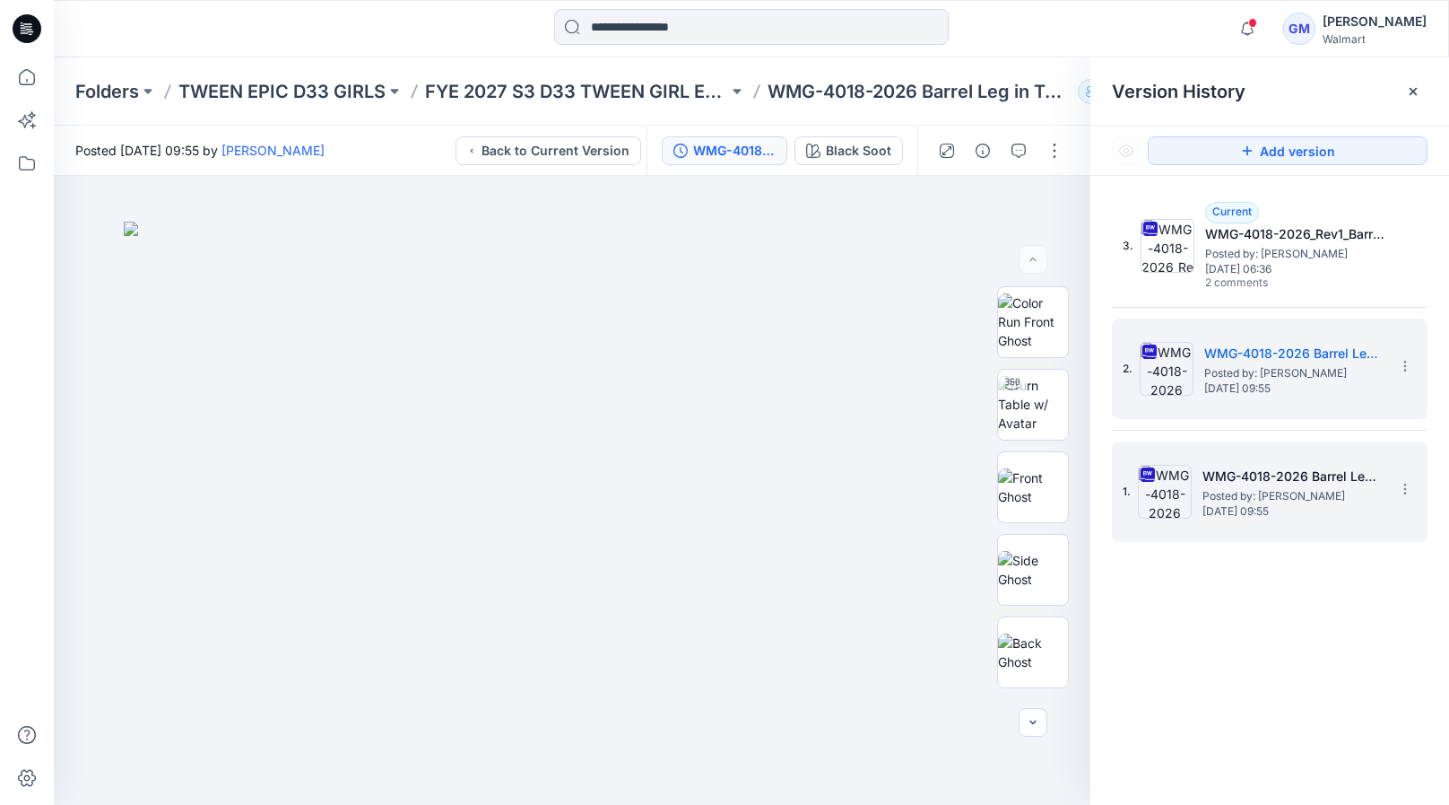
click at [1251, 526] on div "1. WMG-4018-2026 Barrel Leg in Twill_Opt 2_Soft Silver Posted by: [PERSON_NAME]…" at bounding box center [1257, 491] width 269 height 86
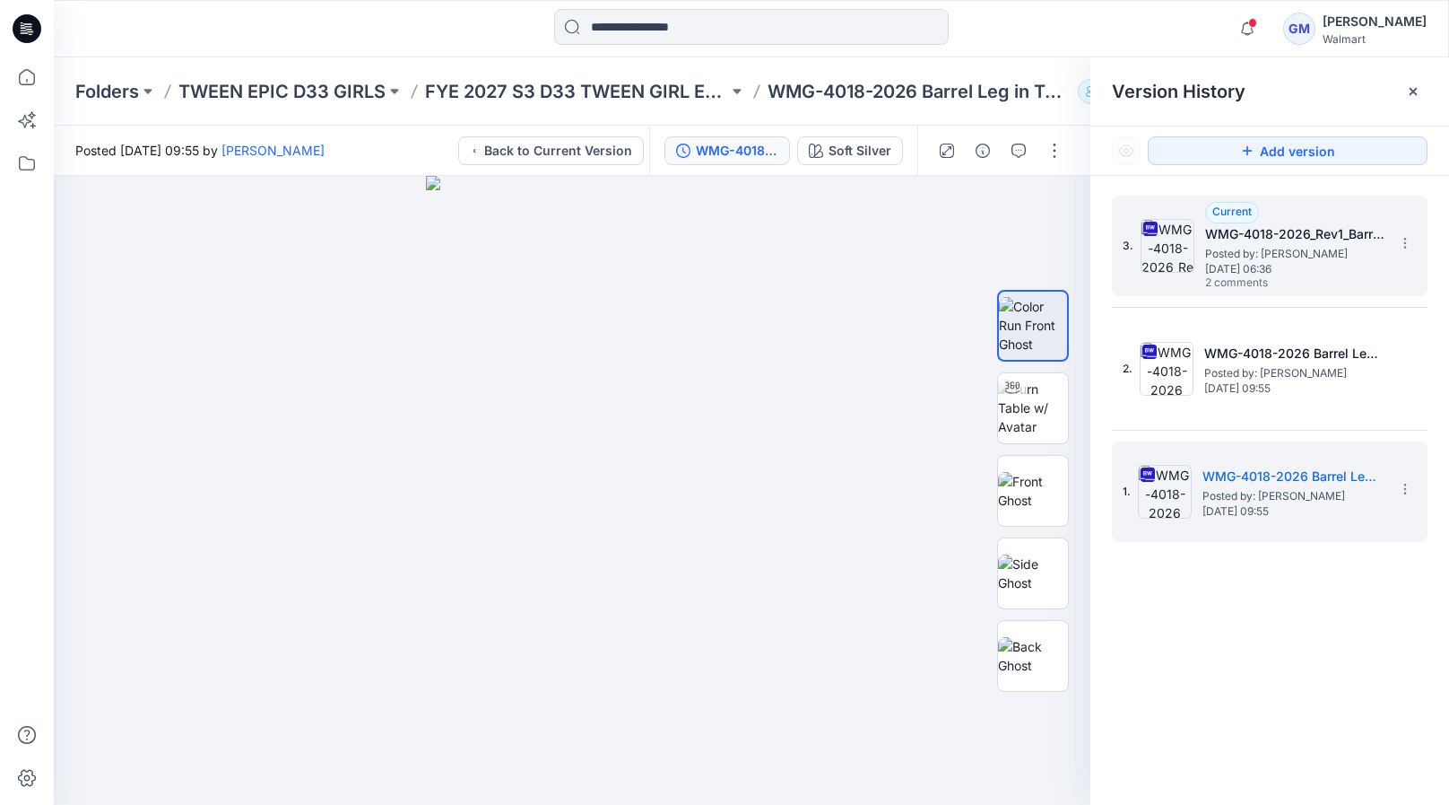
click at [1254, 233] on h5 "WMG-4018-2026_Rev1_Barrel Leg in Twill_Opt 2" at bounding box center [1294, 234] width 179 height 22
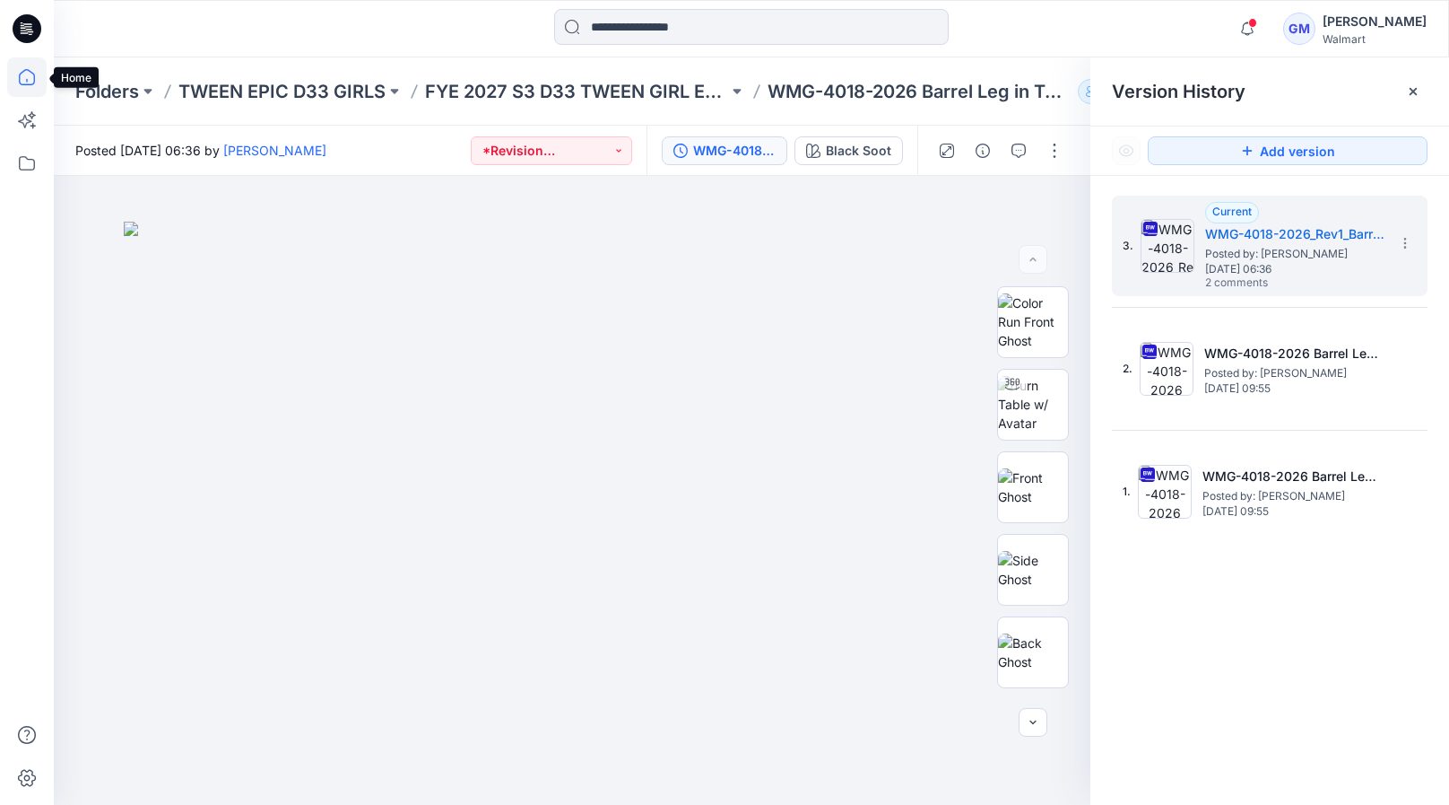
click at [29, 66] on icon at bounding box center [26, 76] width 39 height 39
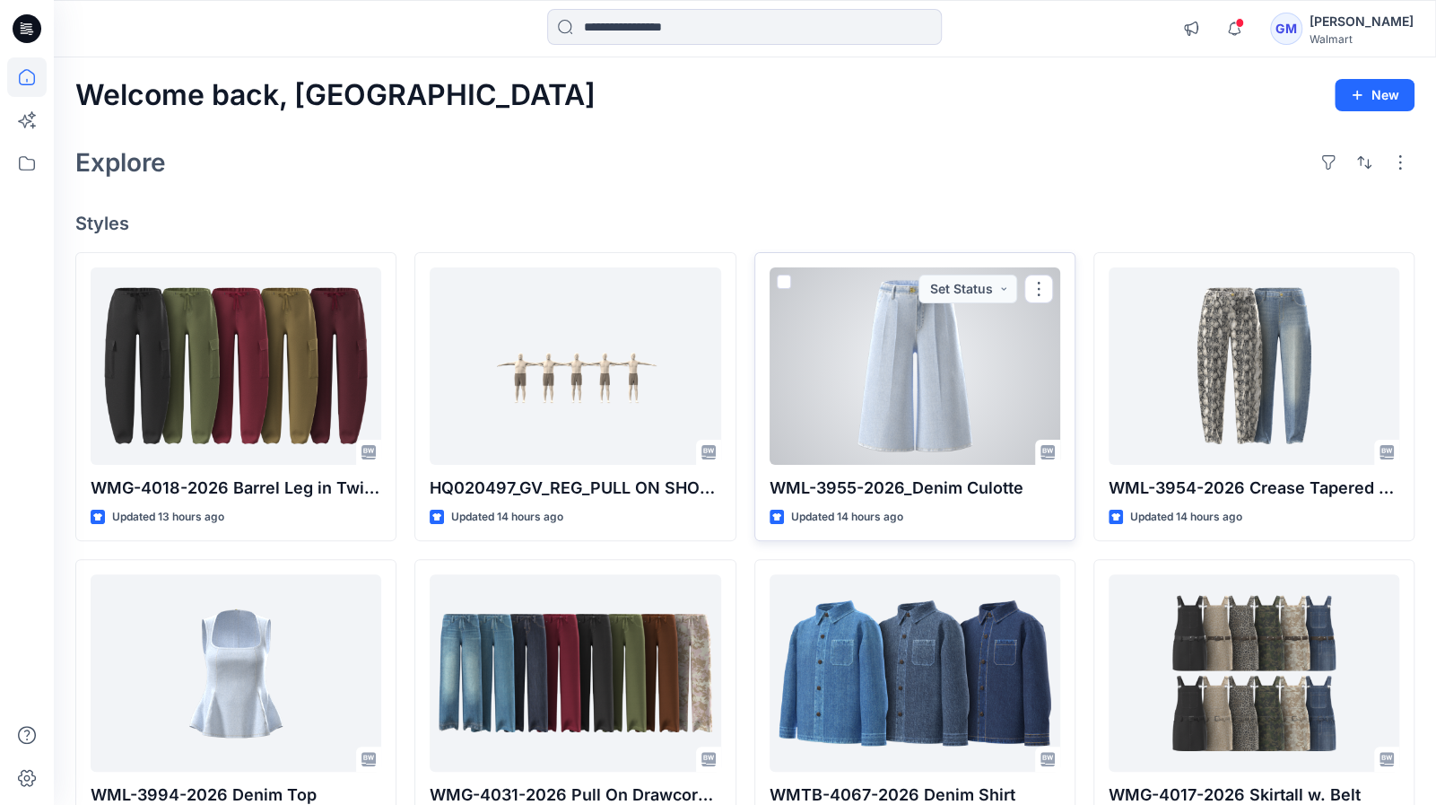
click at [958, 366] on div at bounding box center [915, 365] width 291 height 197
